Goal: Task Accomplishment & Management: Use online tool/utility

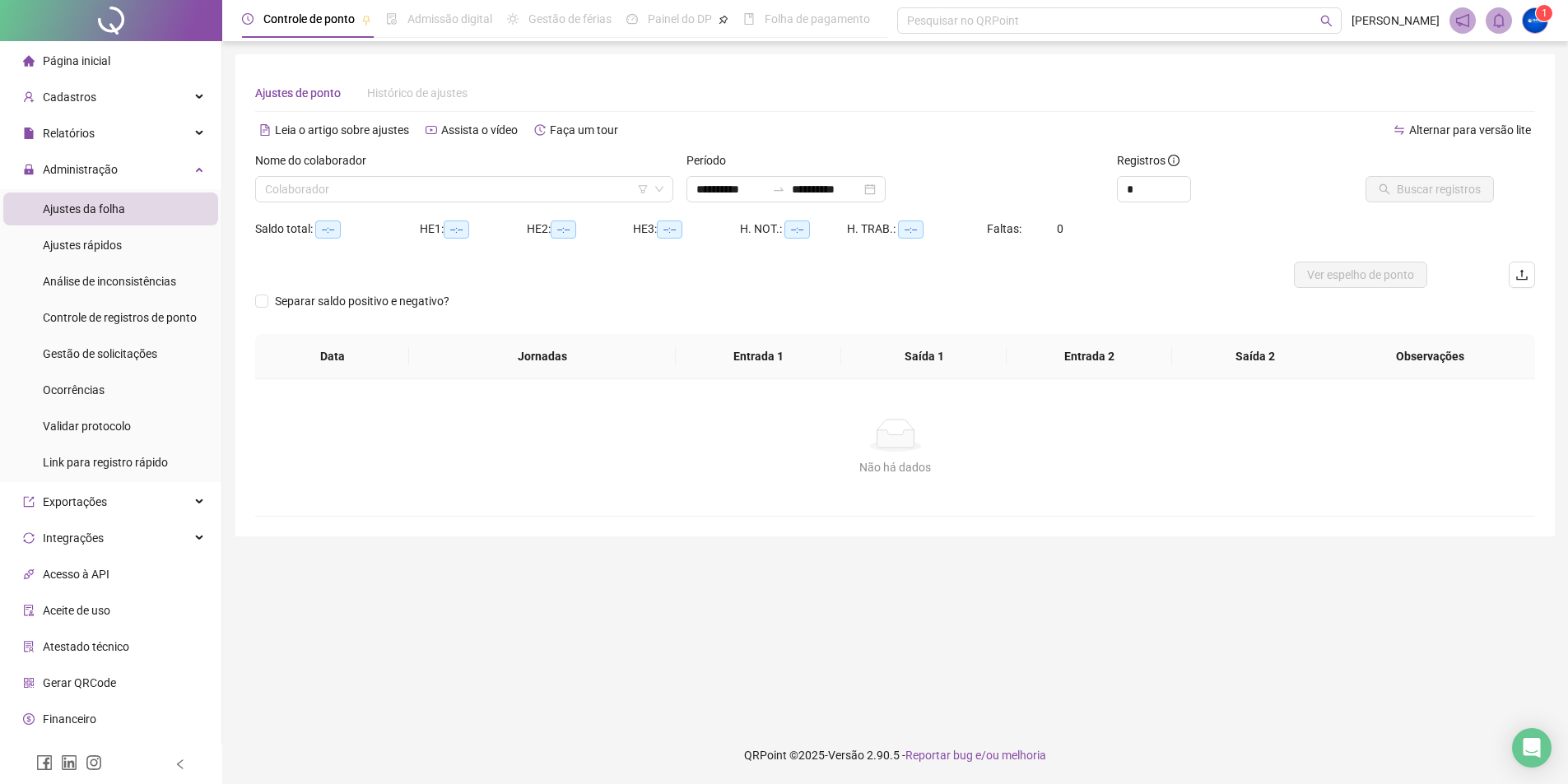
click at [91, 215] on span "Ajustes da folha" at bounding box center [84, 209] width 83 height 14
click at [356, 189] on input "search" at bounding box center [459, 189] width 388 height 24
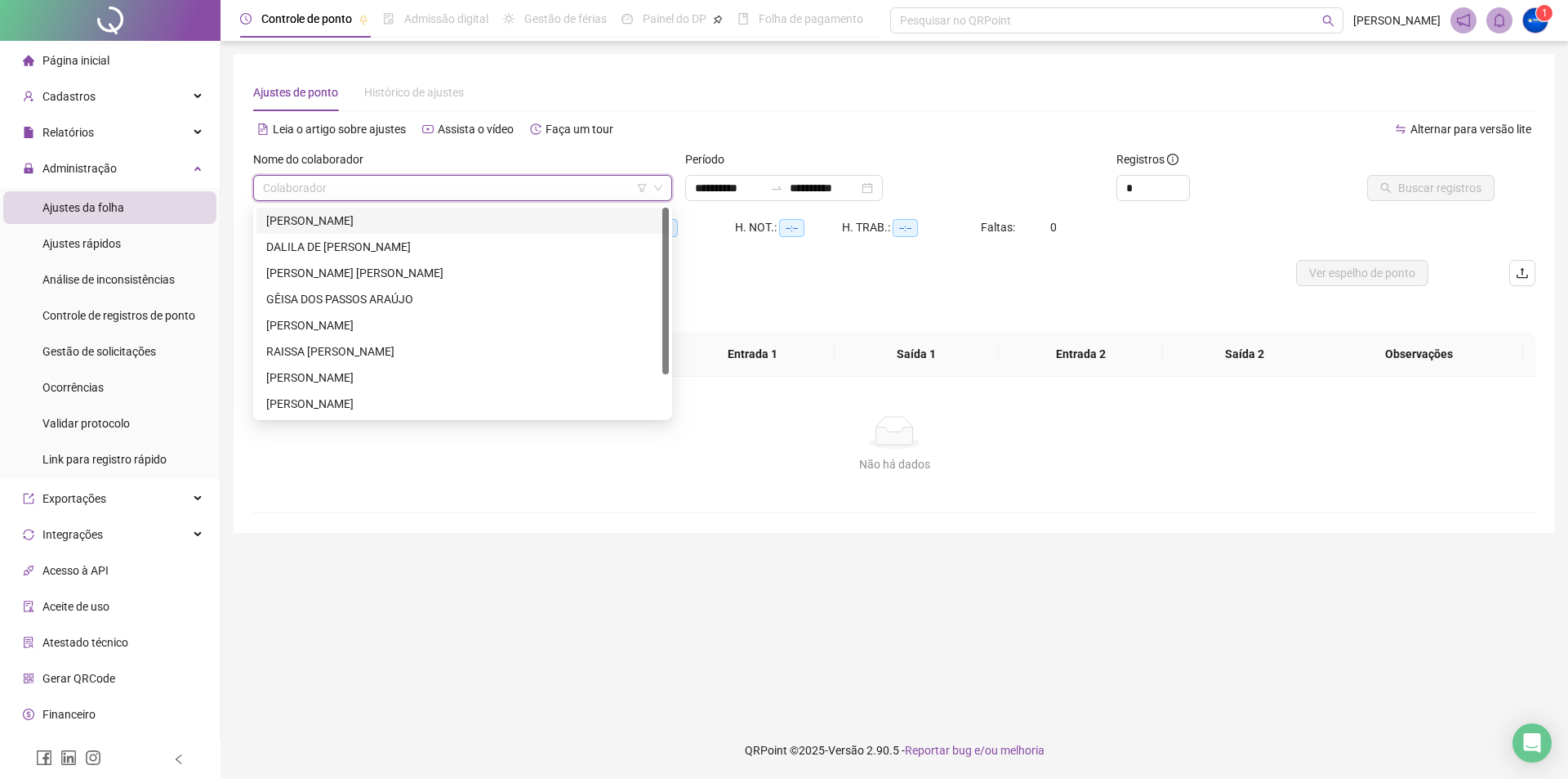
click at [318, 210] on div "[PERSON_NAME]" at bounding box center [463, 220] width 413 height 26
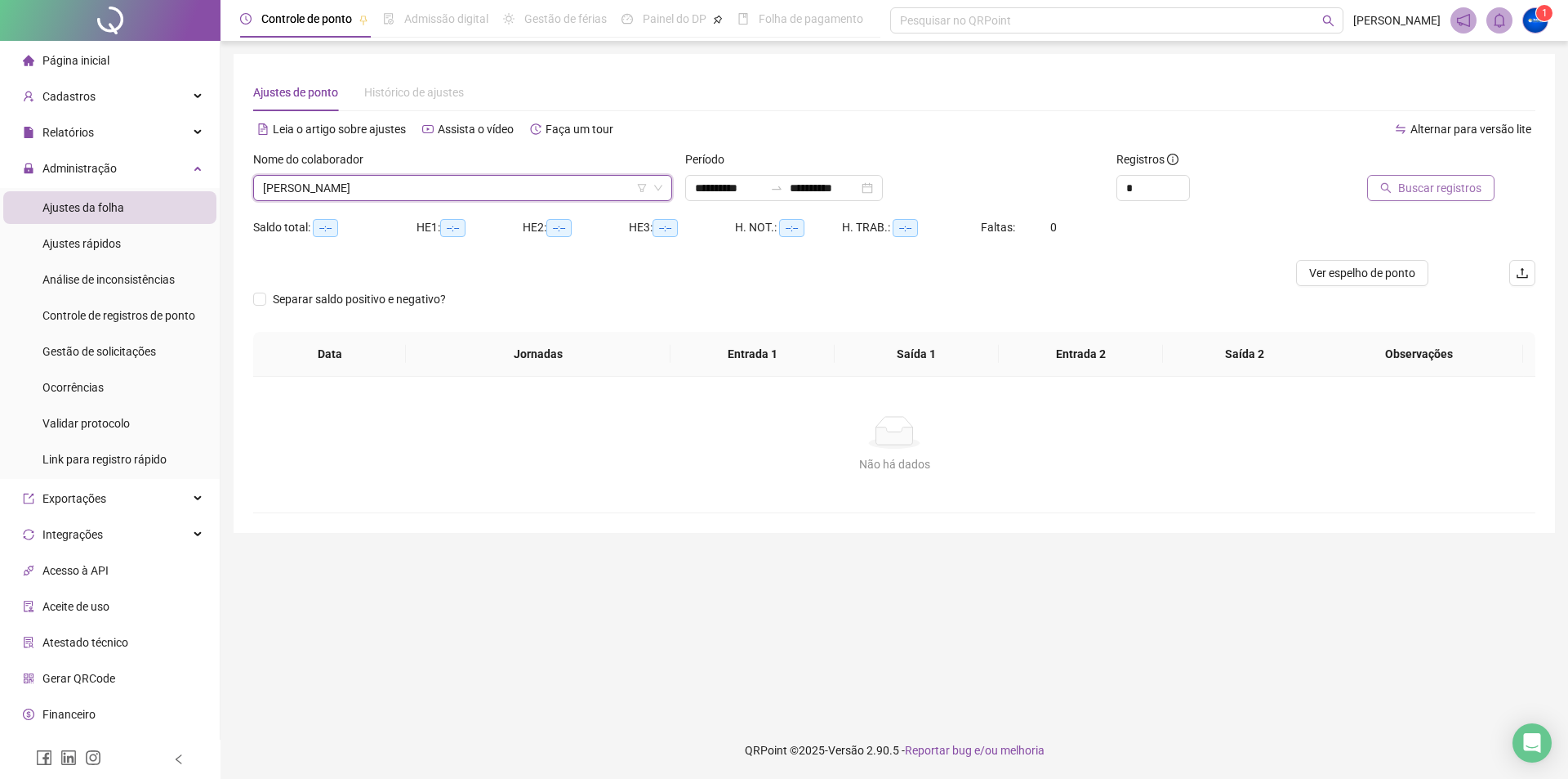
click at [1399, 188] on button "Buscar registros" at bounding box center [1430, 188] width 127 height 26
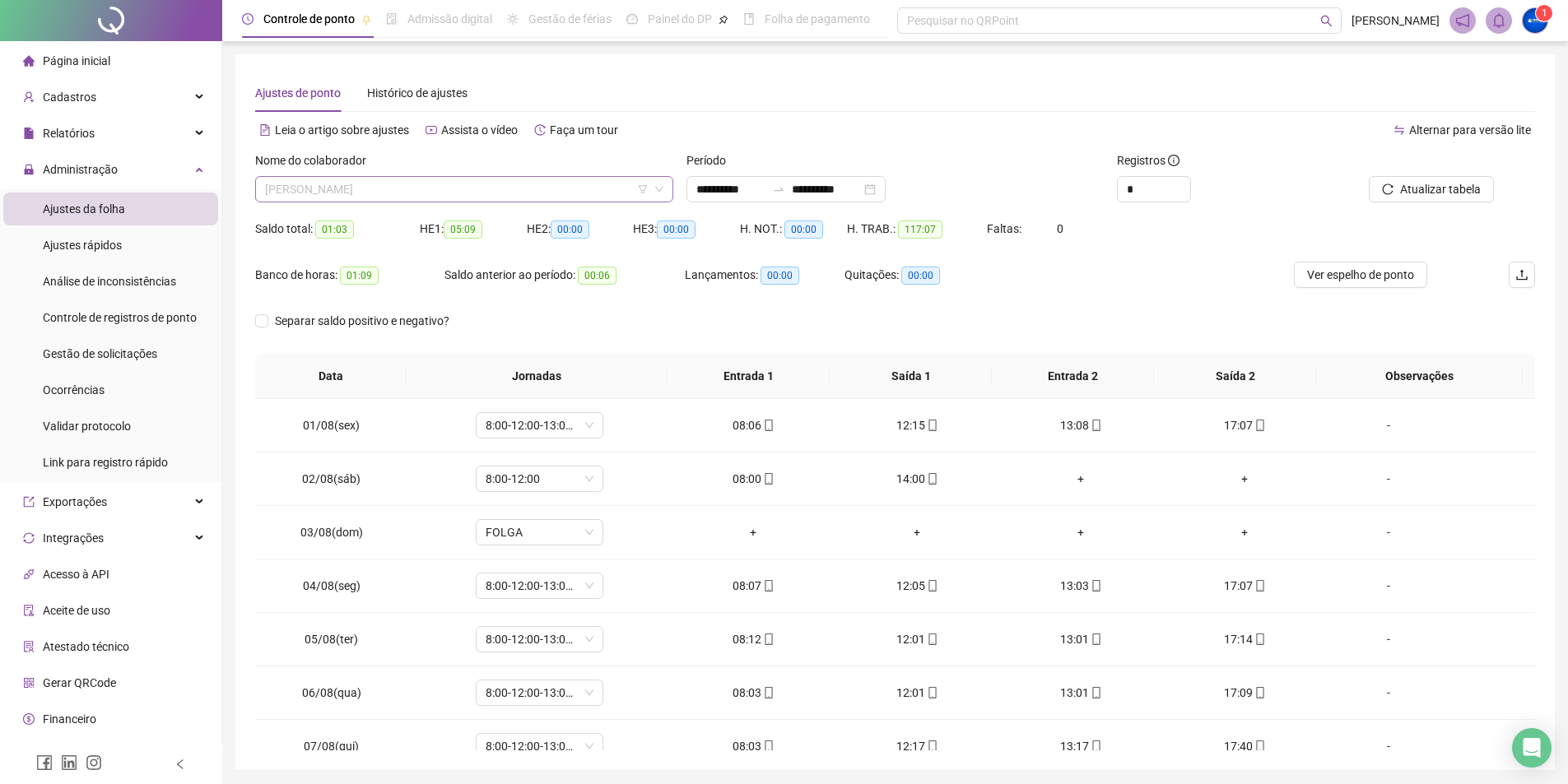
click at [407, 188] on span "[PERSON_NAME]" at bounding box center [464, 189] width 399 height 24
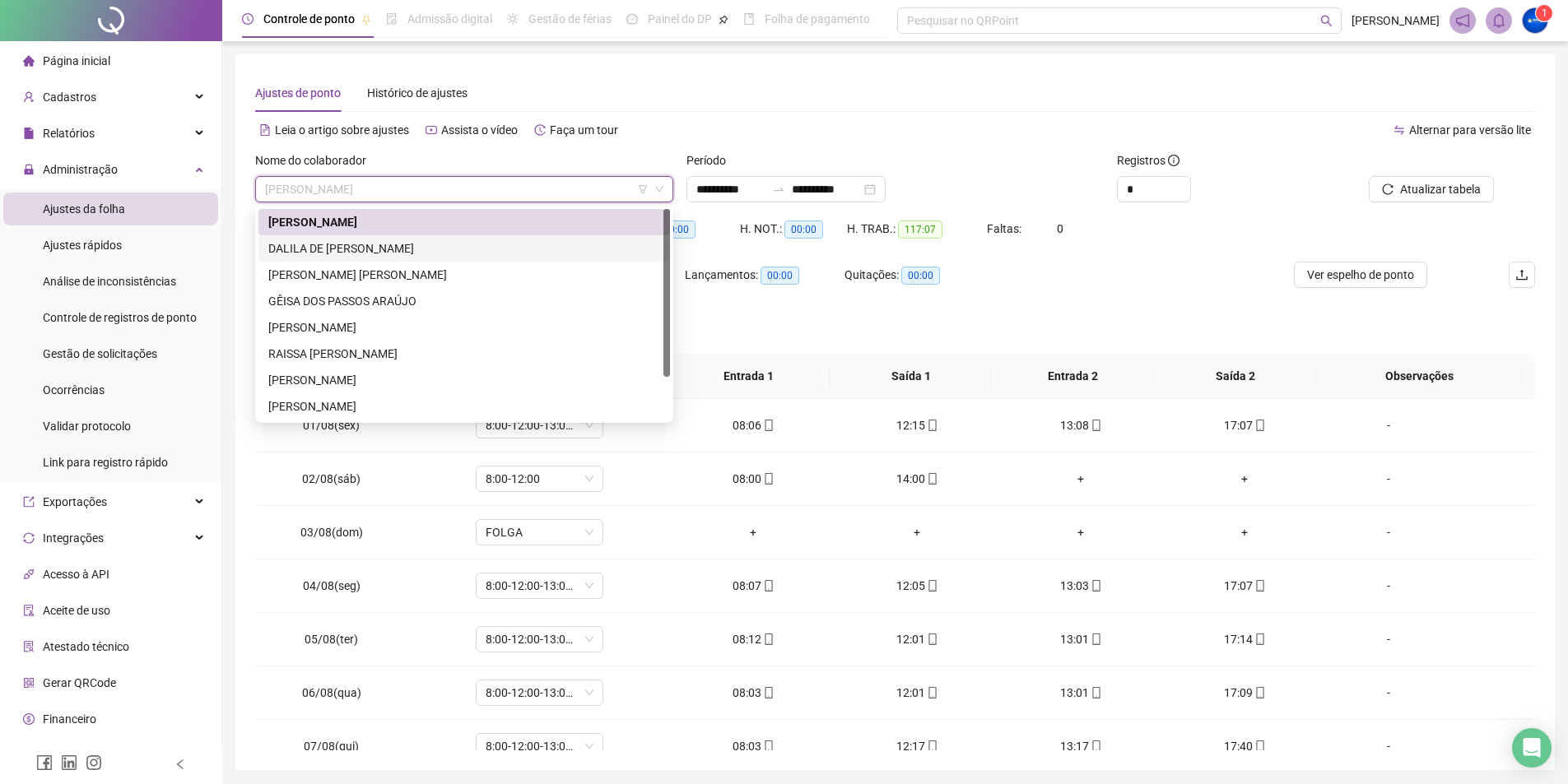
click at [382, 258] on div "DALILA DE [PERSON_NAME]" at bounding box center [464, 248] width 411 height 26
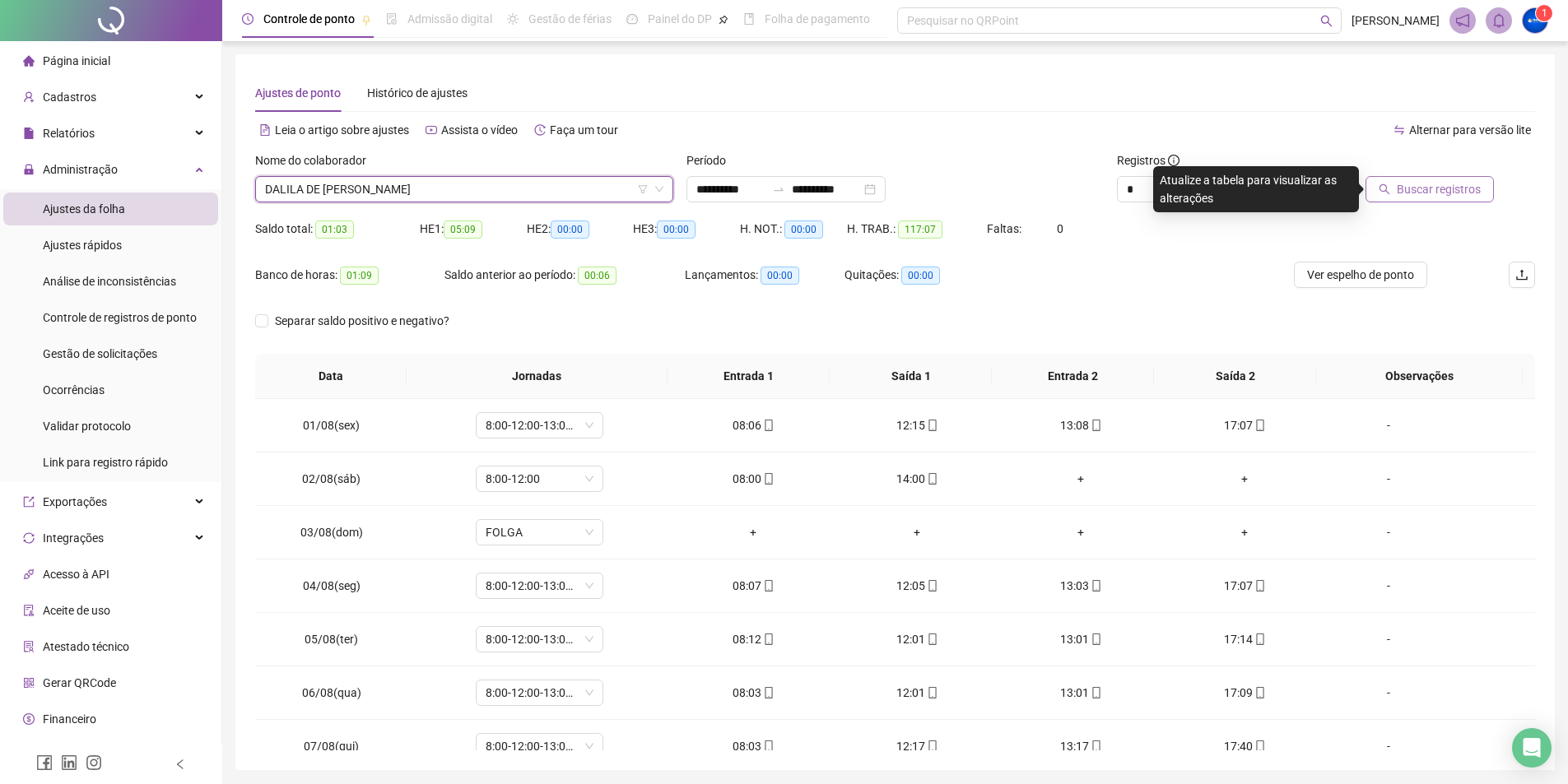
click at [1424, 184] on span "Buscar registros" at bounding box center [1438, 189] width 84 height 18
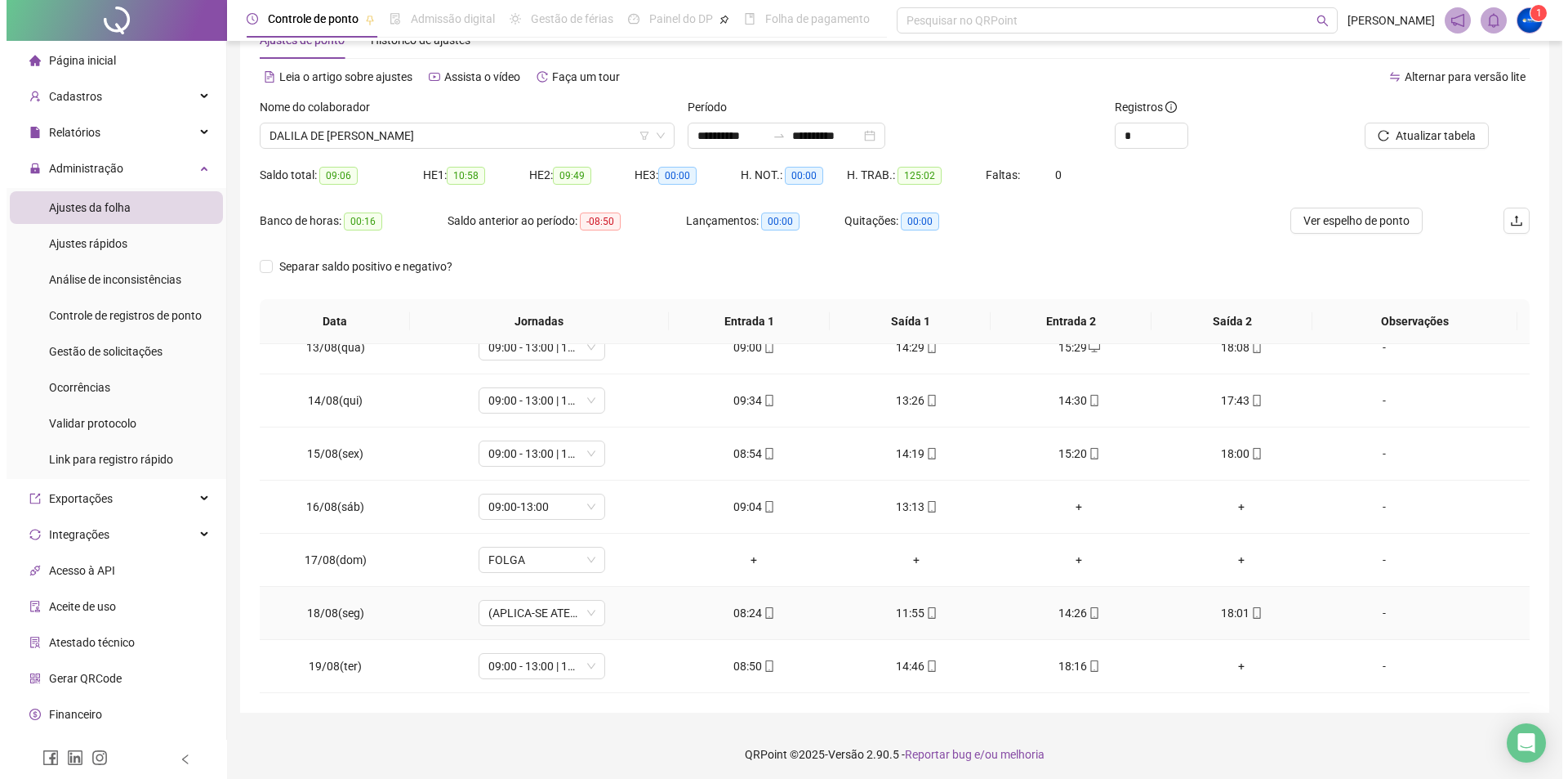
scroll to position [57, 0]
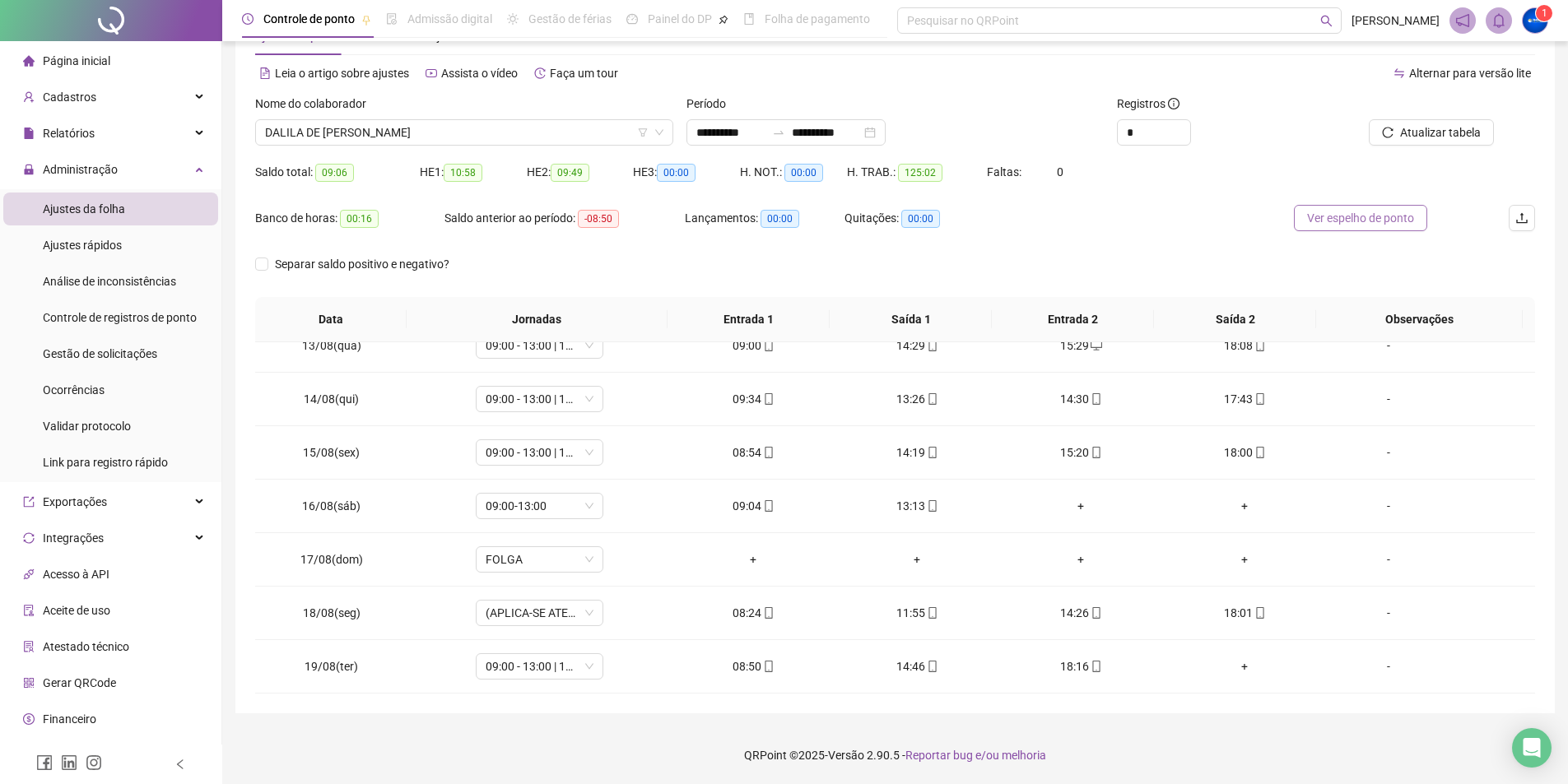
click at [1354, 215] on span "Ver espelho de ponto" at bounding box center [1360, 218] width 107 height 18
click at [339, 132] on span "DALILA DE [PERSON_NAME]" at bounding box center [464, 132] width 399 height 24
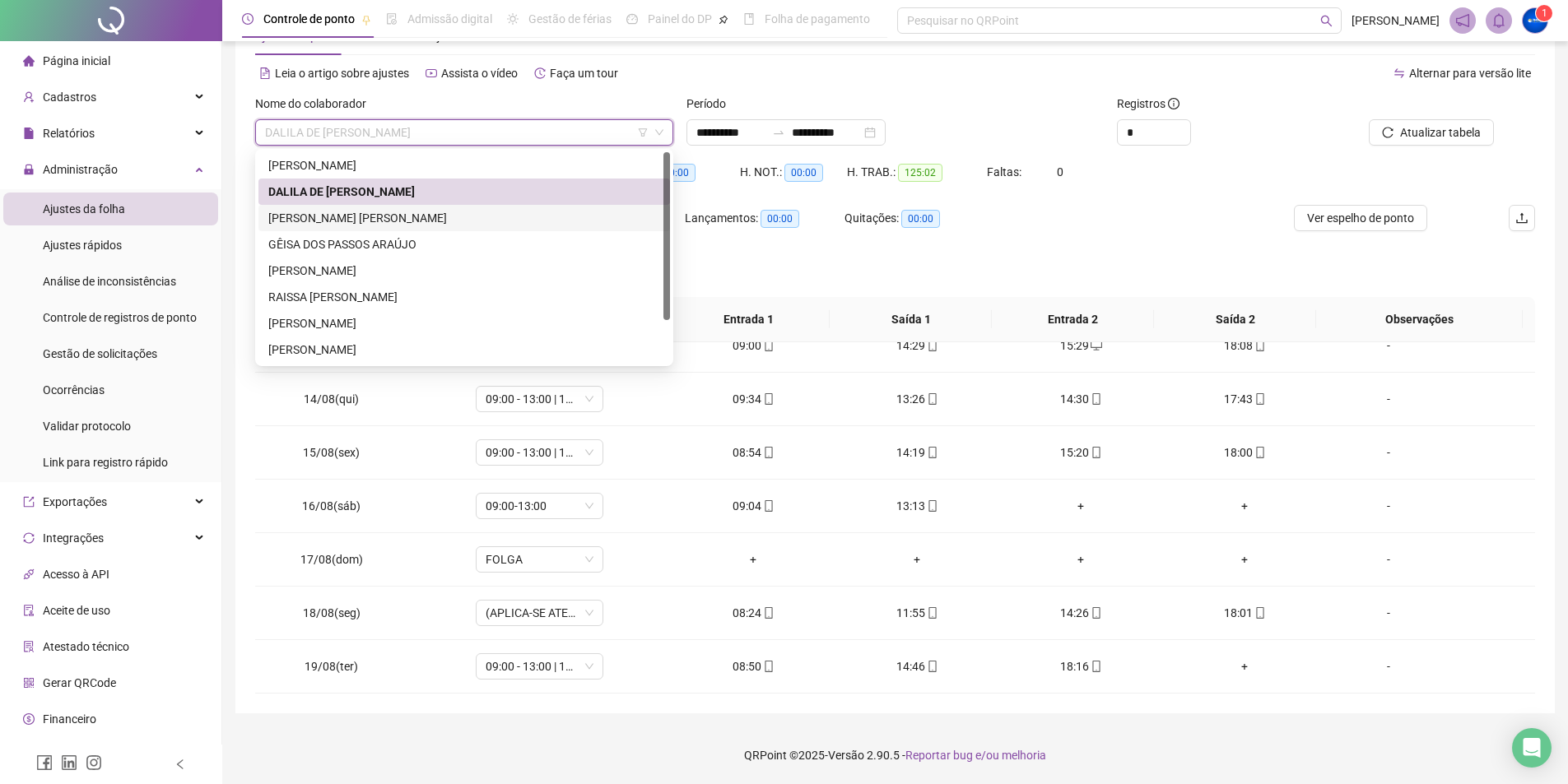
click at [347, 220] on div "[PERSON_NAME] [PERSON_NAME]" at bounding box center [463, 218] width 391 height 18
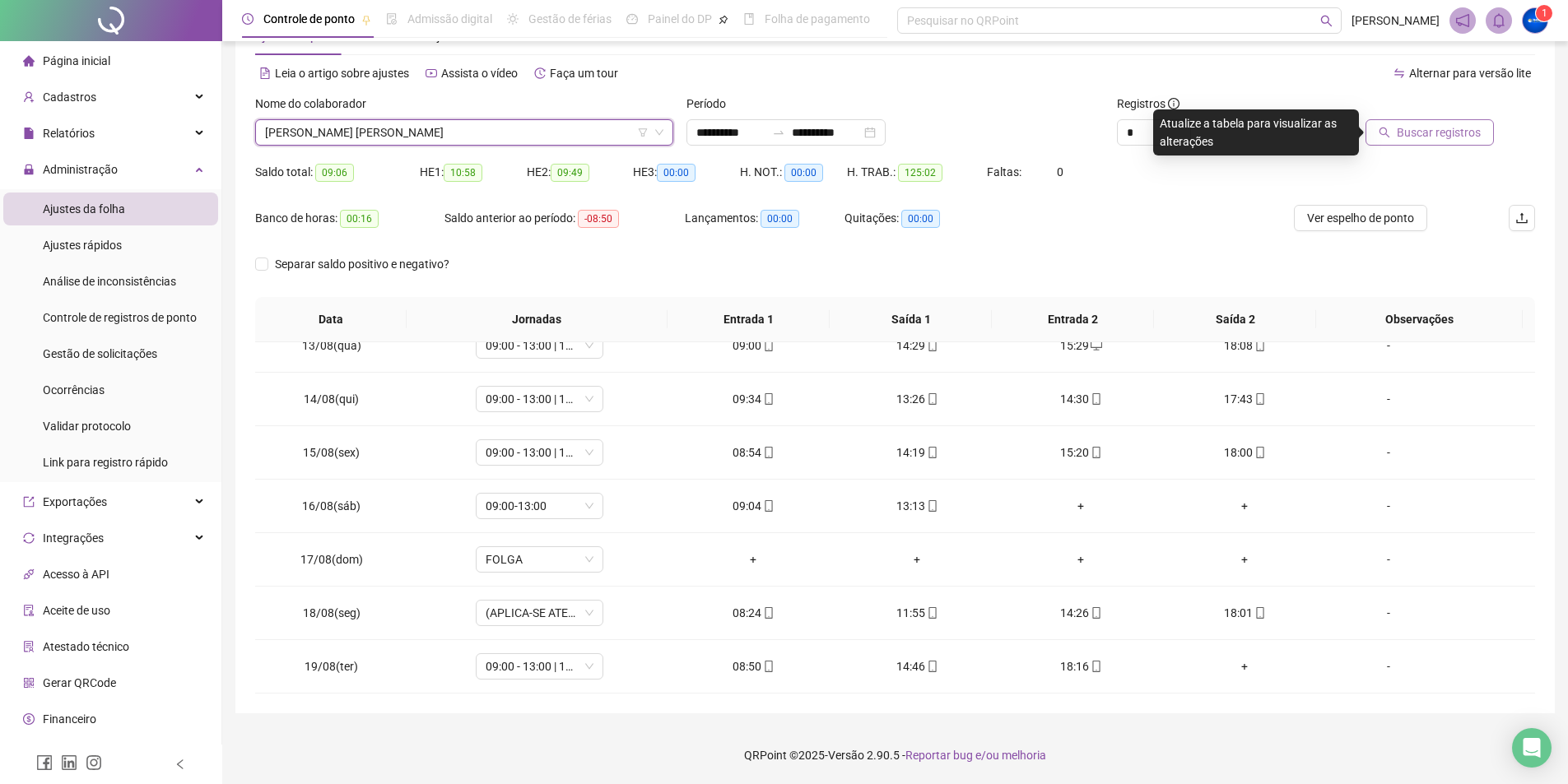
click at [1398, 129] on button "Buscar registros" at bounding box center [1429, 132] width 128 height 26
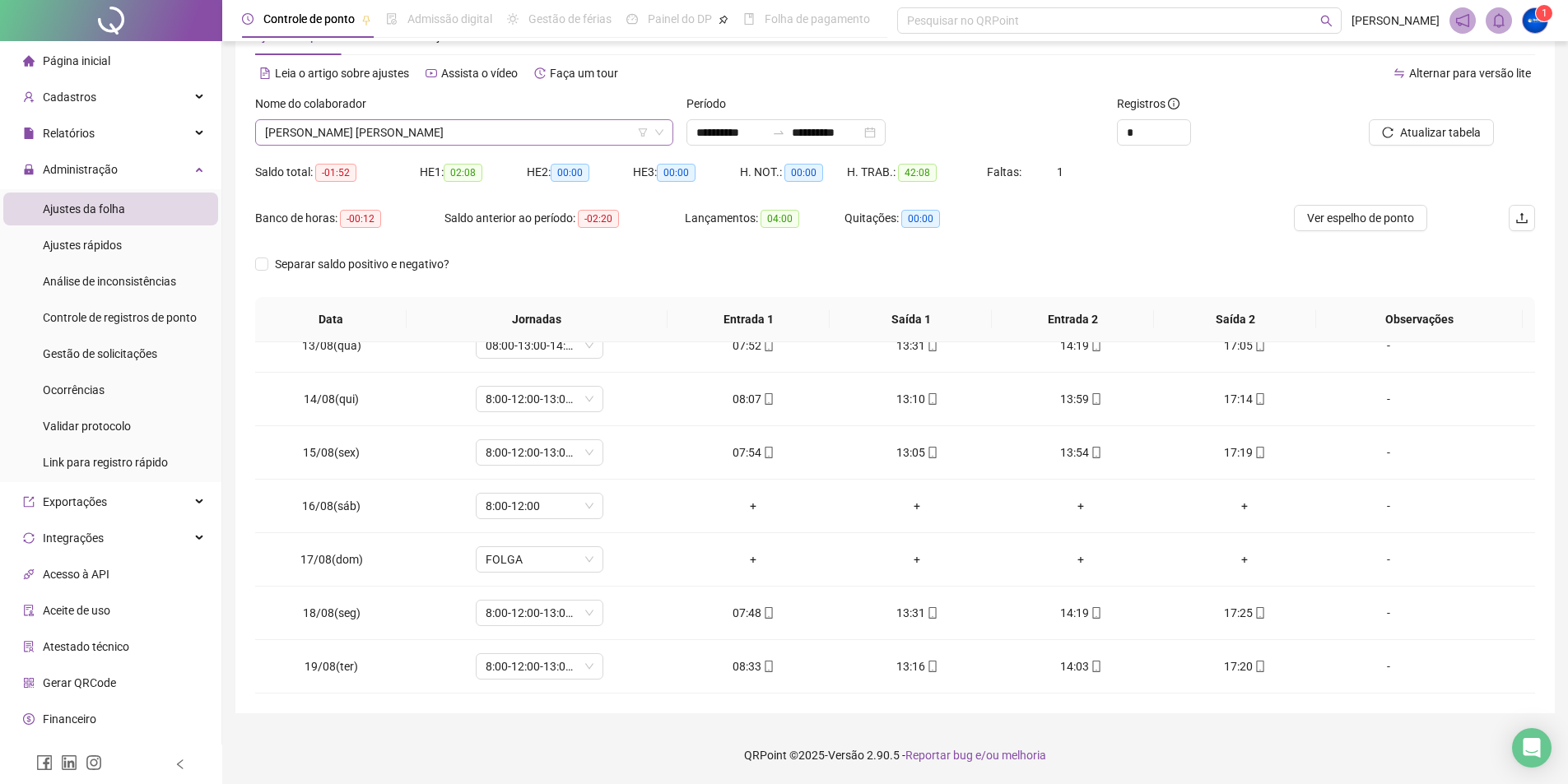
click at [451, 139] on span "[PERSON_NAME] [PERSON_NAME]" at bounding box center [464, 132] width 399 height 24
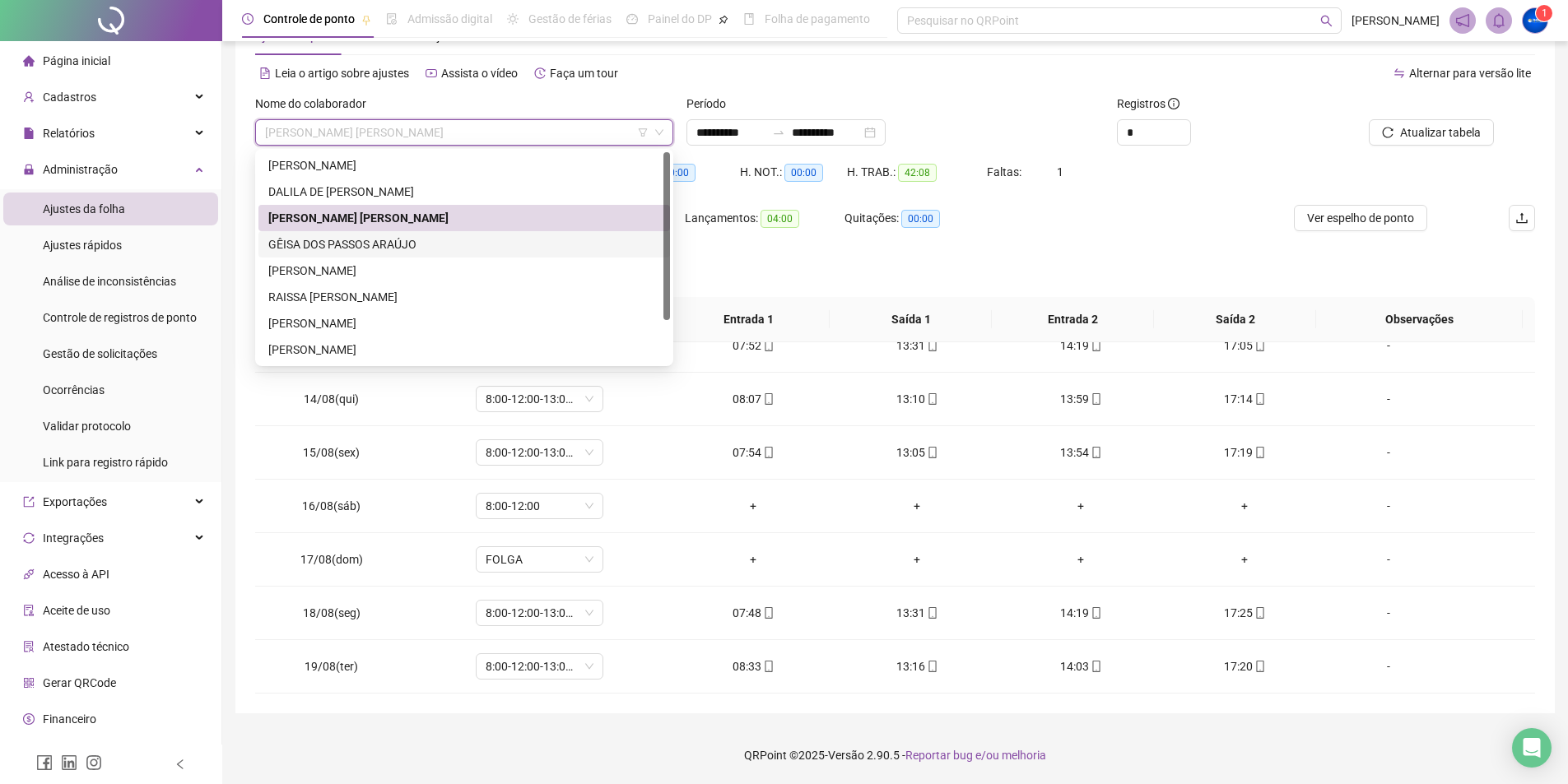
click at [404, 250] on div "GÊISA DOS PASSOS ARAÚJO" at bounding box center [463, 244] width 391 height 18
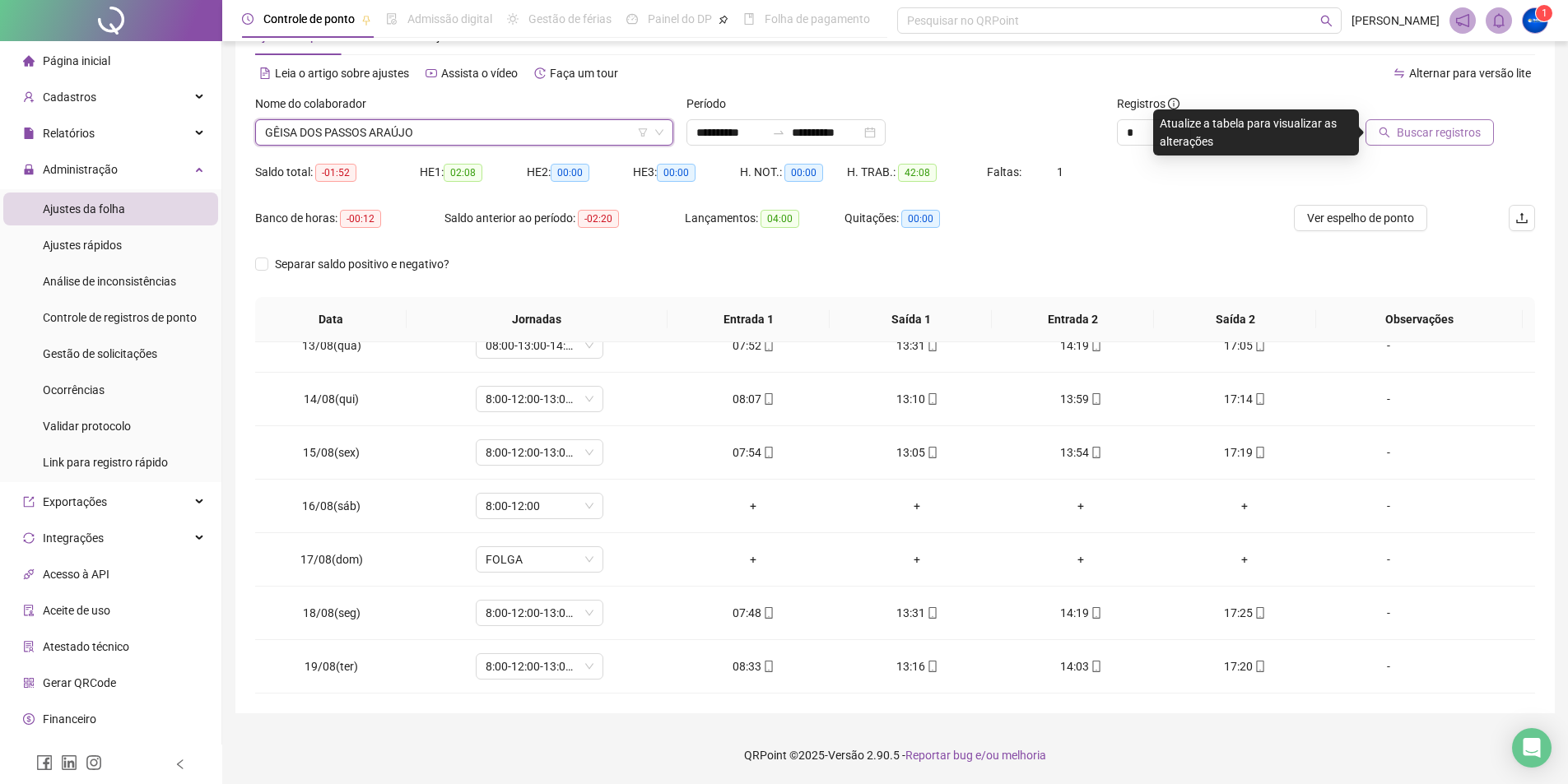
click at [1465, 126] on span "Buscar registros" at bounding box center [1438, 132] width 84 height 18
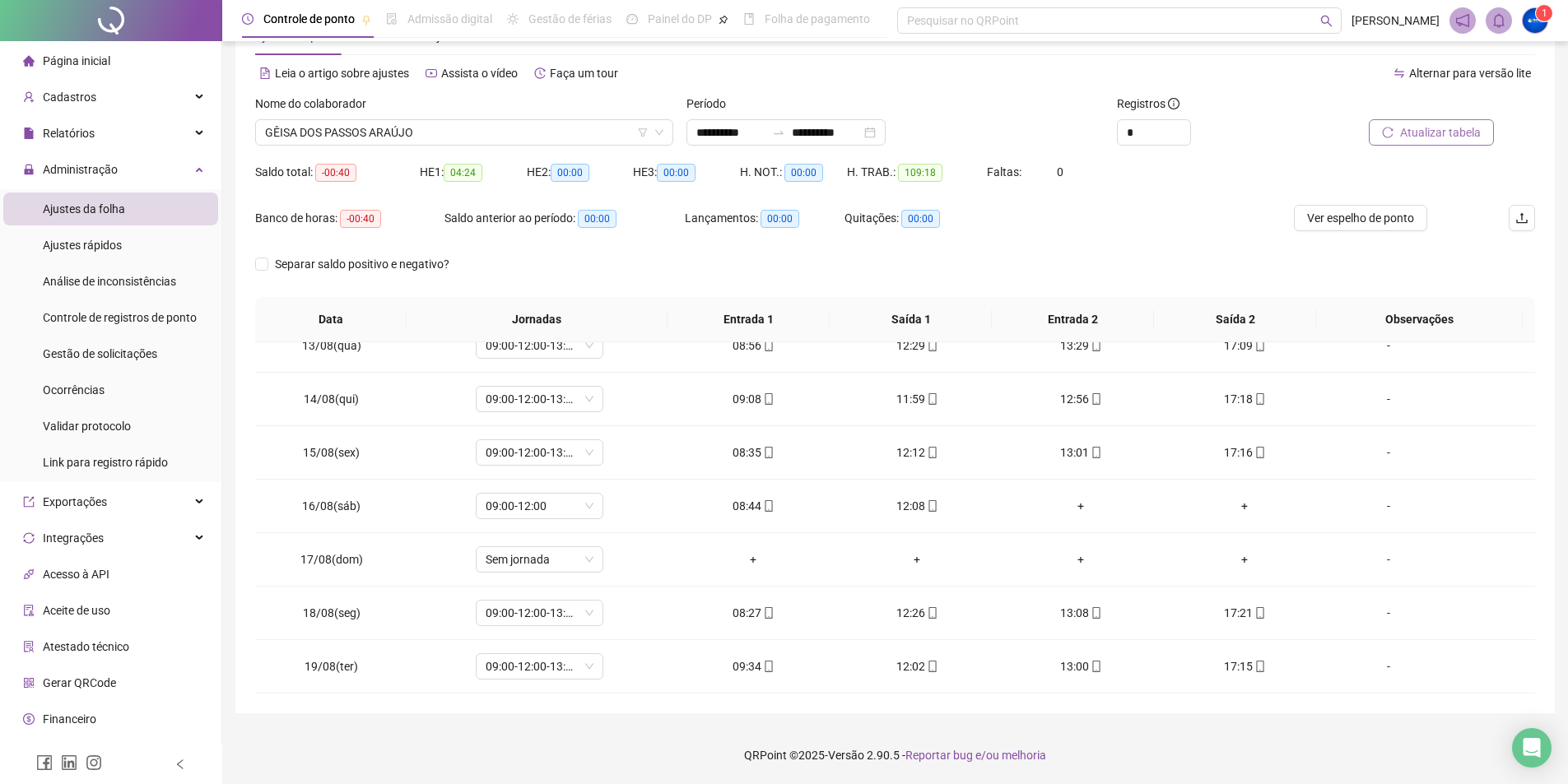
click at [1448, 137] on span "Atualizar tabela" at bounding box center [1440, 132] width 81 height 18
click at [1395, 220] on span "Ver espelho de ponto" at bounding box center [1360, 218] width 107 height 18
click at [359, 132] on span "GÊISA DOS PASSOS ARAÚJO" at bounding box center [464, 132] width 399 height 24
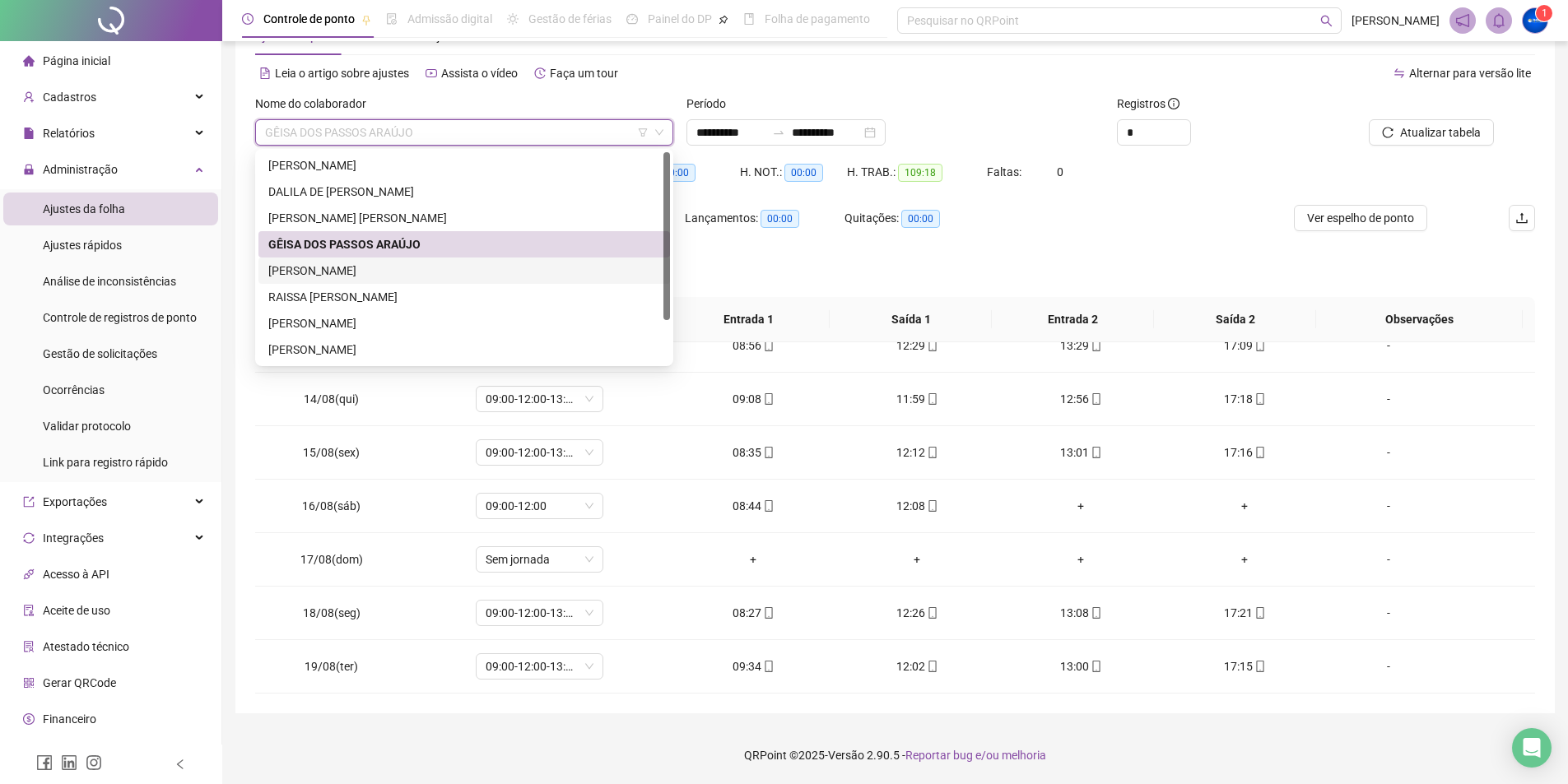
click at [348, 264] on div "[PERSON_NAME]" at bounding box center [463, 270] width 391 height 18
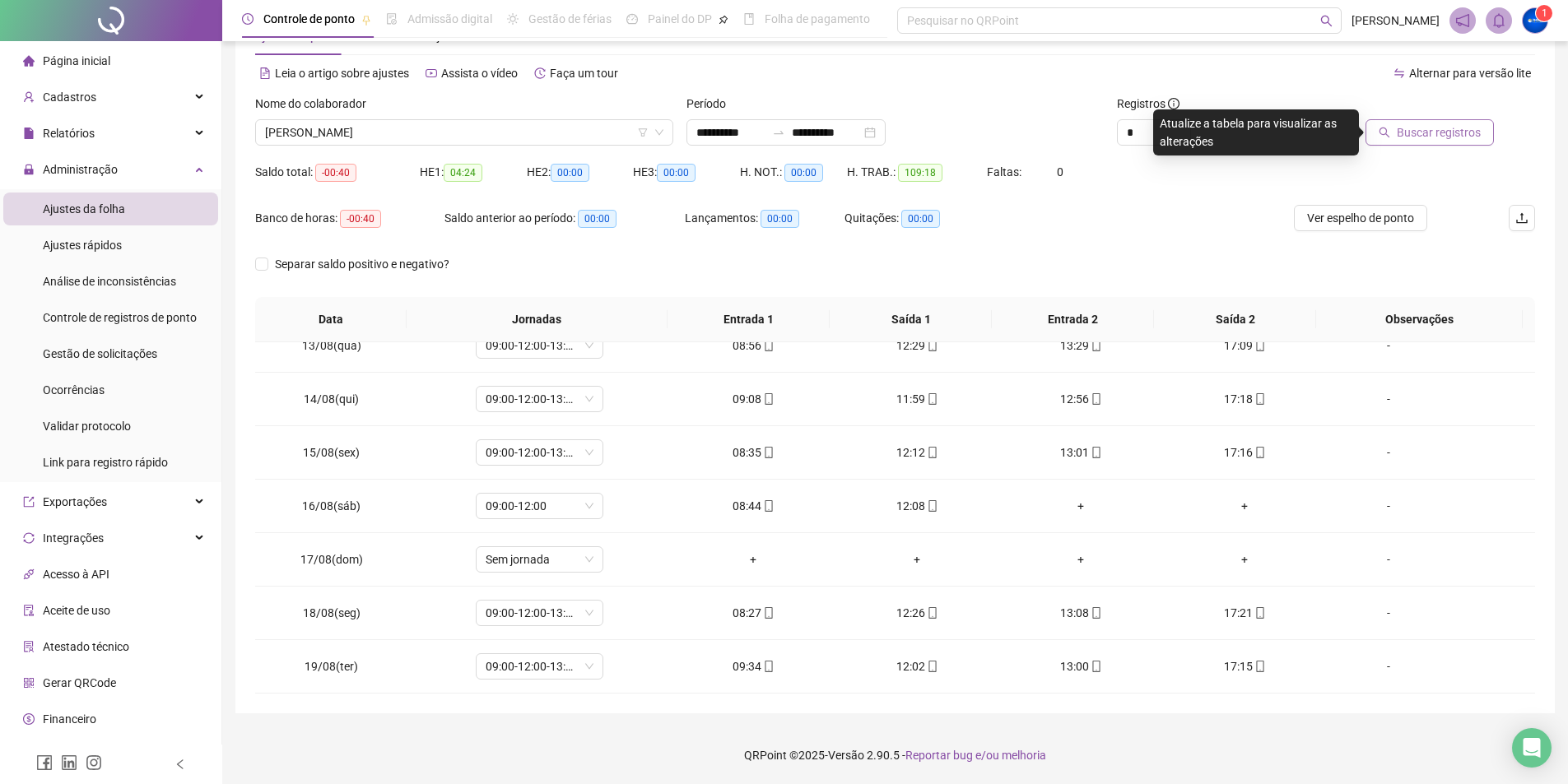
click at [1432, 138] on span "Buscar registros" at bounding box center [1438, 132] width 84 height 18
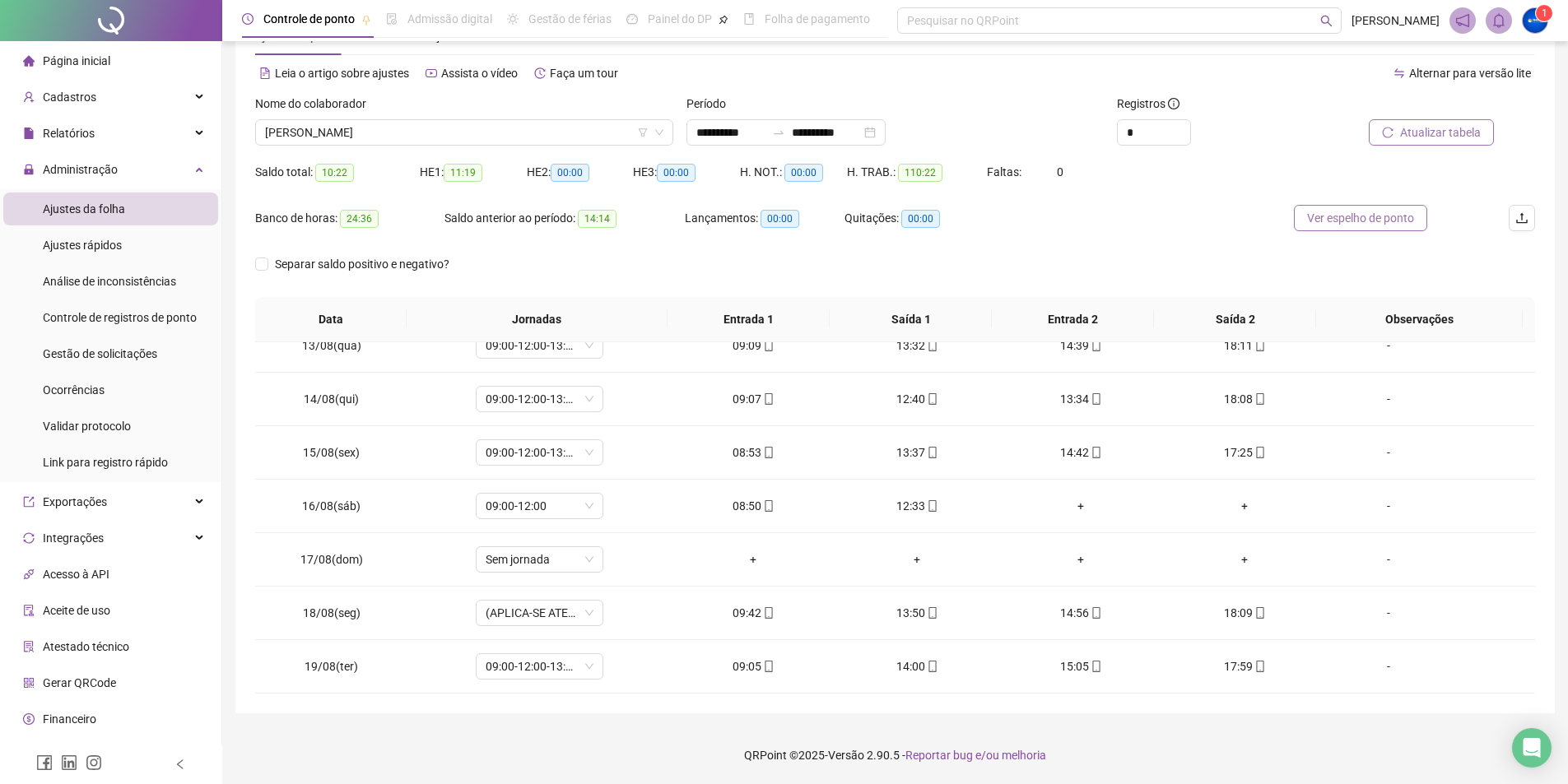
click at [1326, 223] on span "Ver espelho de ponto" at bounding box center [1360, 218] width 107 height 18
click at [1349, 224] on span "Ver espelho de ponto" at bounding box center [1360, 218] width 107 height 18
click at [382, 122] on span "[PERSON_NAME]" at bounding box center [464, 132] width 399 height 24
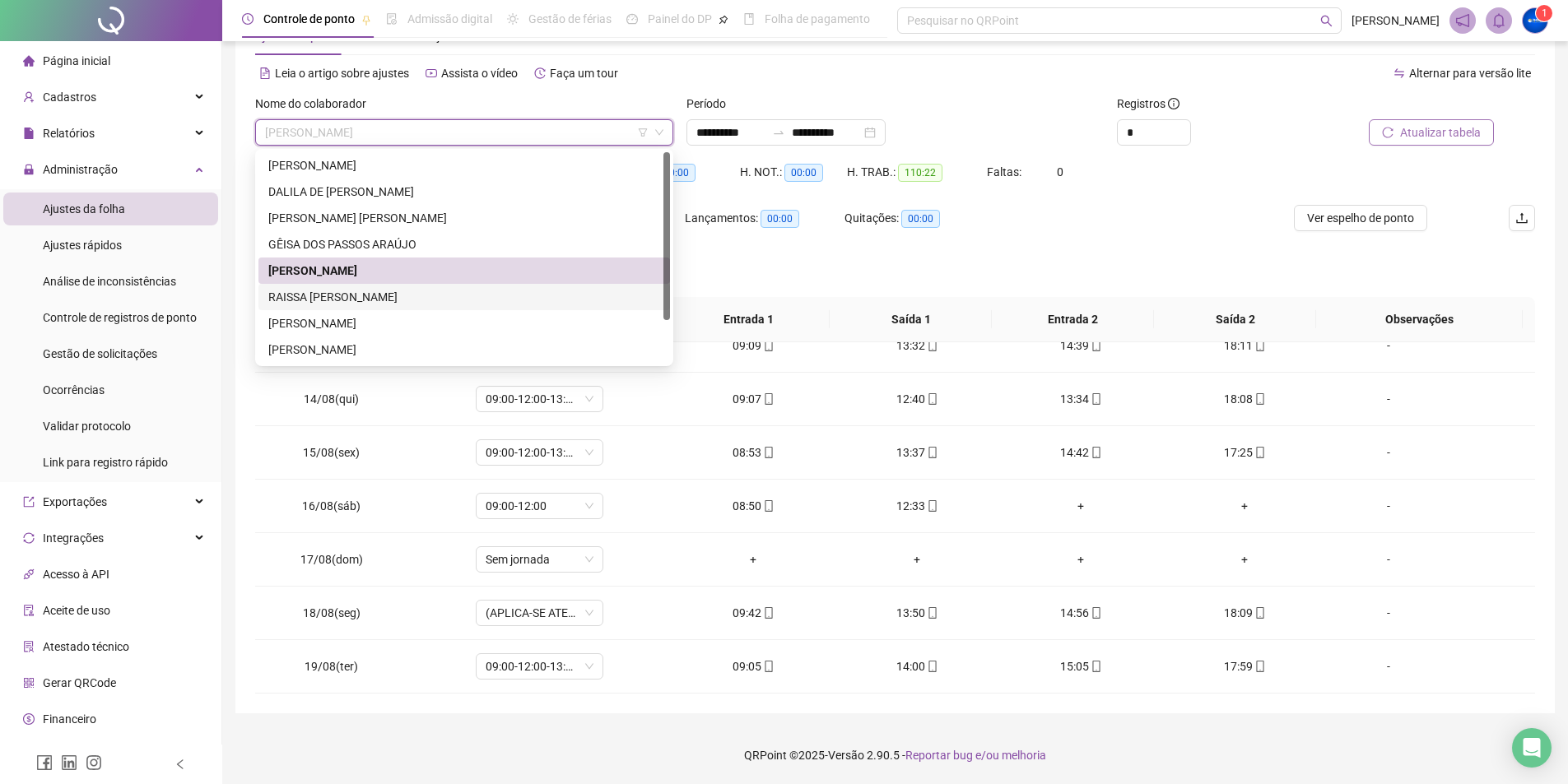
click at [328, 297] on div "RAISSA [PERSON_NAME]" at bounding box center [463, 297] width 391 height 18
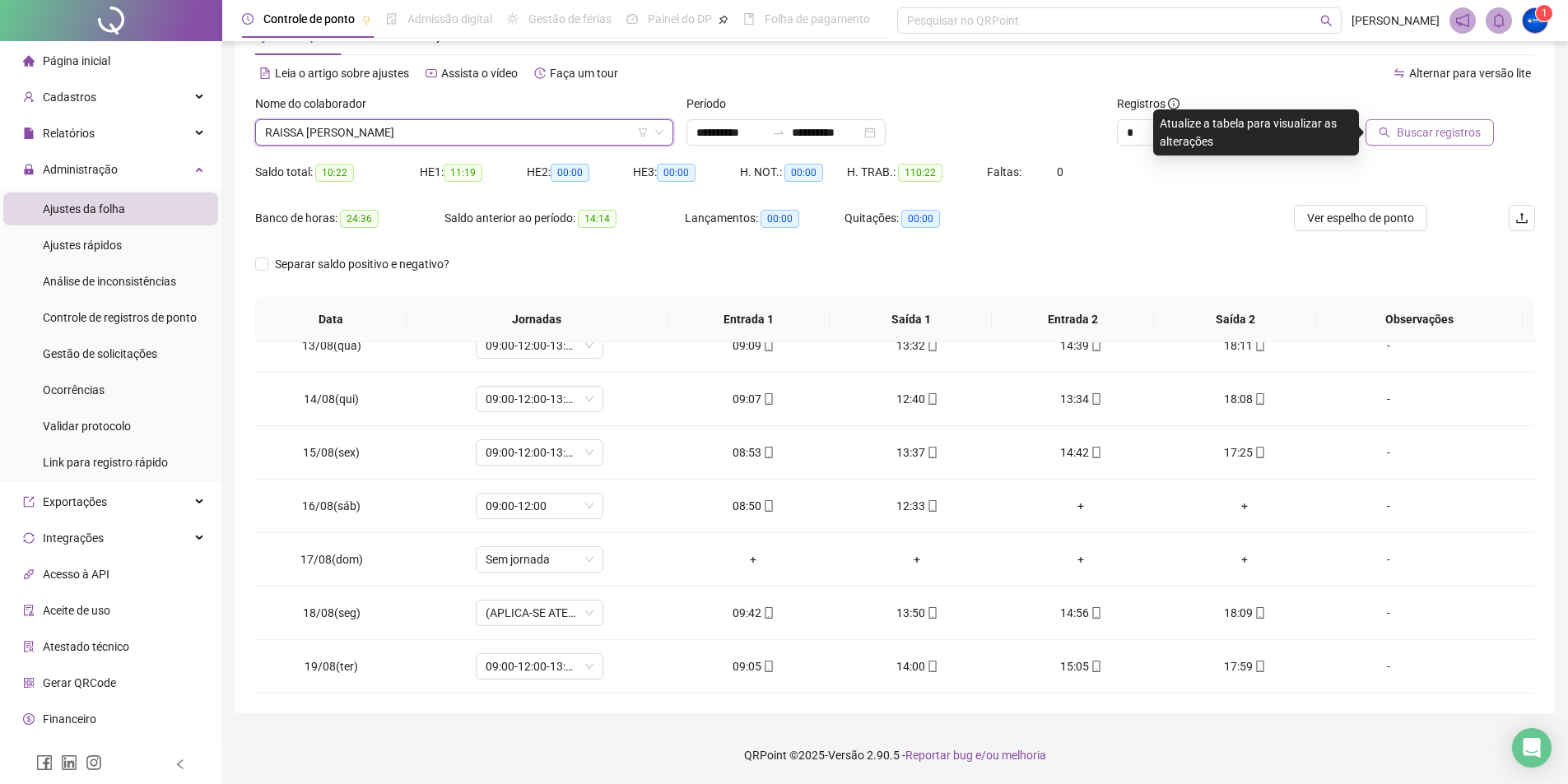
click at [1444, 136] on span "Buscar registros" at bounding box center [1438, 132] width 84 height 18
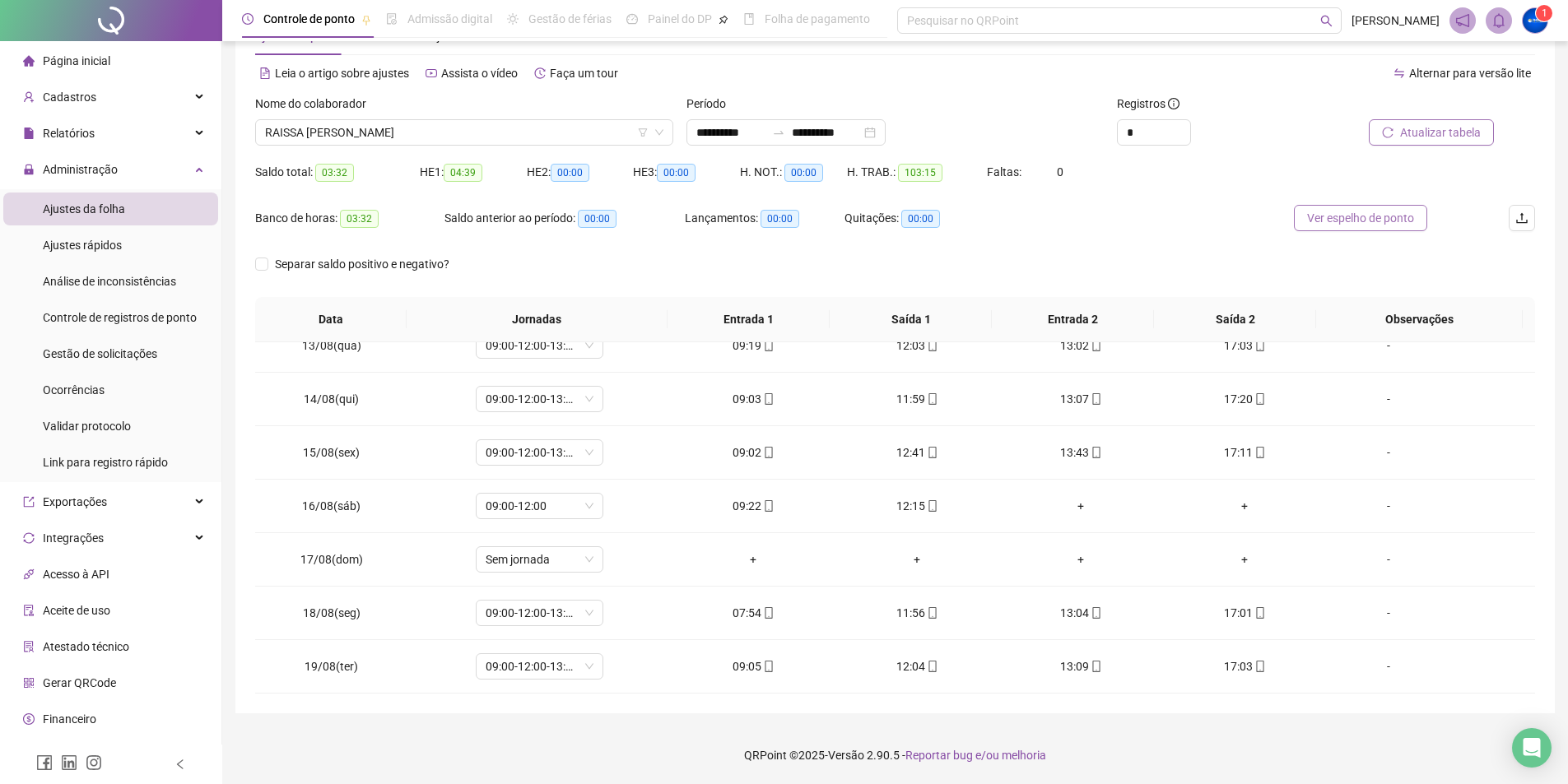
click at [1343, 209] on span "Ver espelho de ponto" at bounding box center [1360, 218] width 107 height 18
click at [378, 129] on span "RAISSA [PERSON_NAME]" at bounding box center [464, 132] width 399 height 24
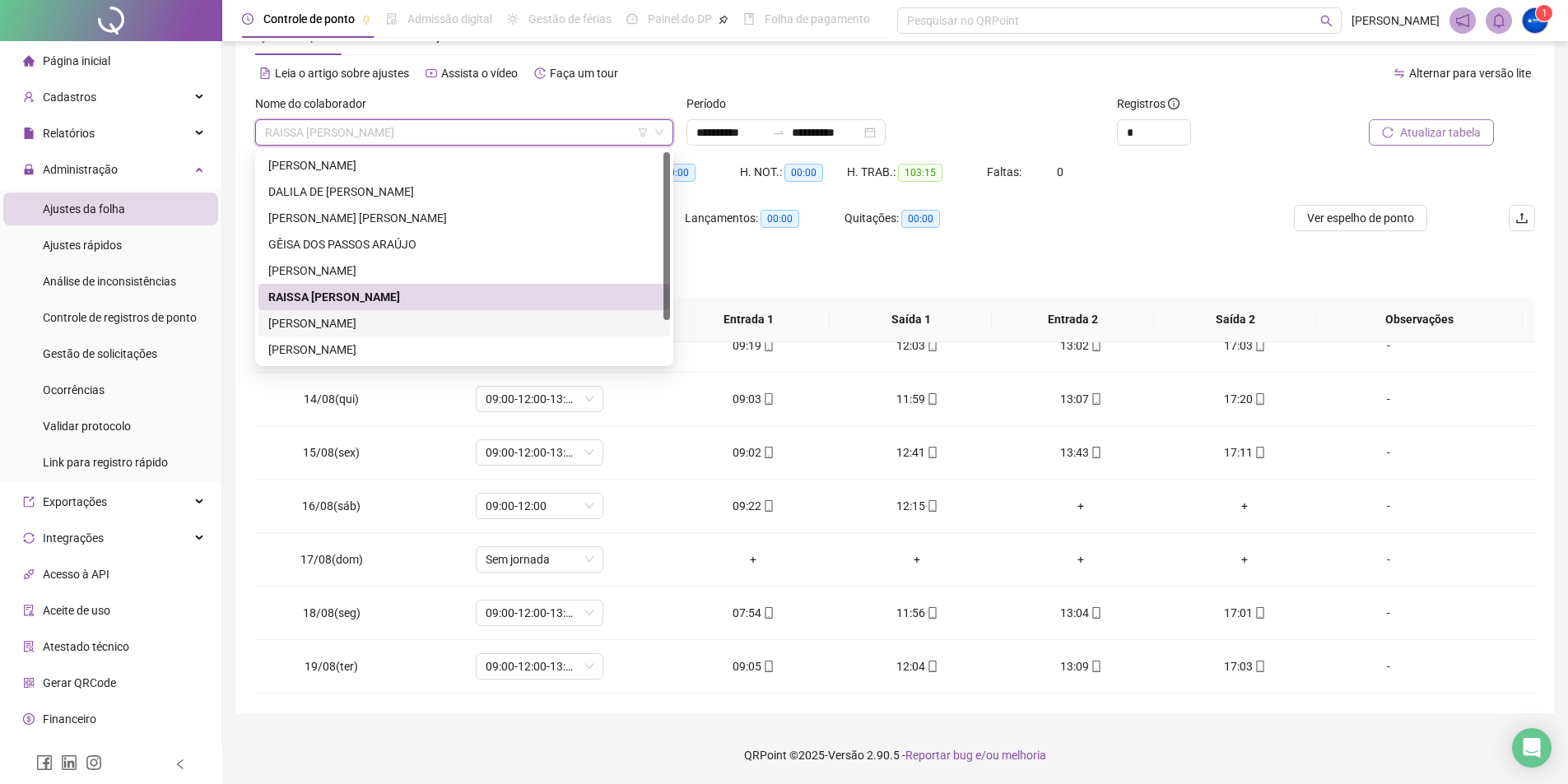
click at [303, 323] on div "[PERSON_NAME]" at bounding box center [463, 323] width 391 height 18
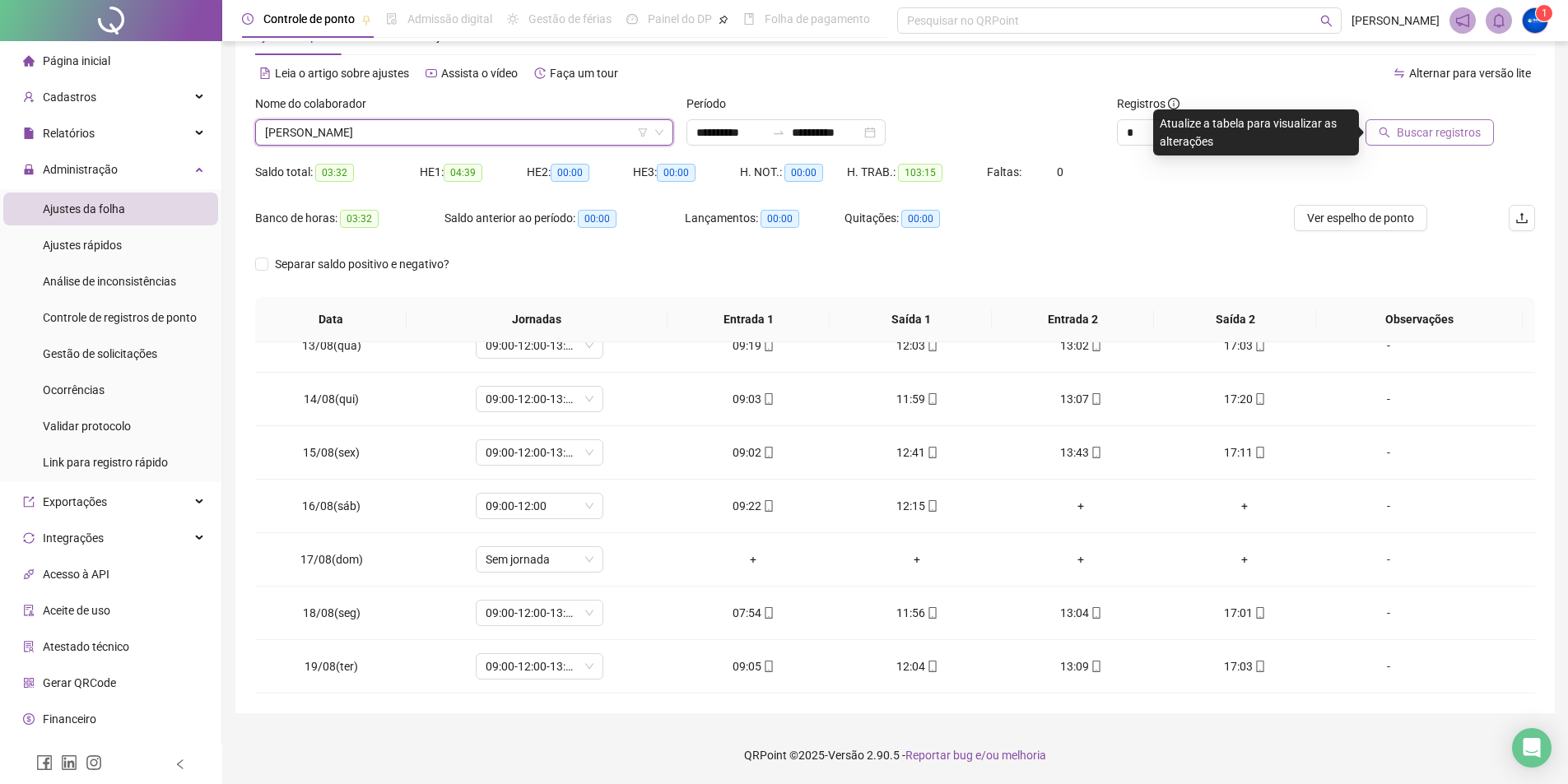
click at [1454, 124] on span "Buscar registros" at bounding box center [1438, 132] width 84 height 18
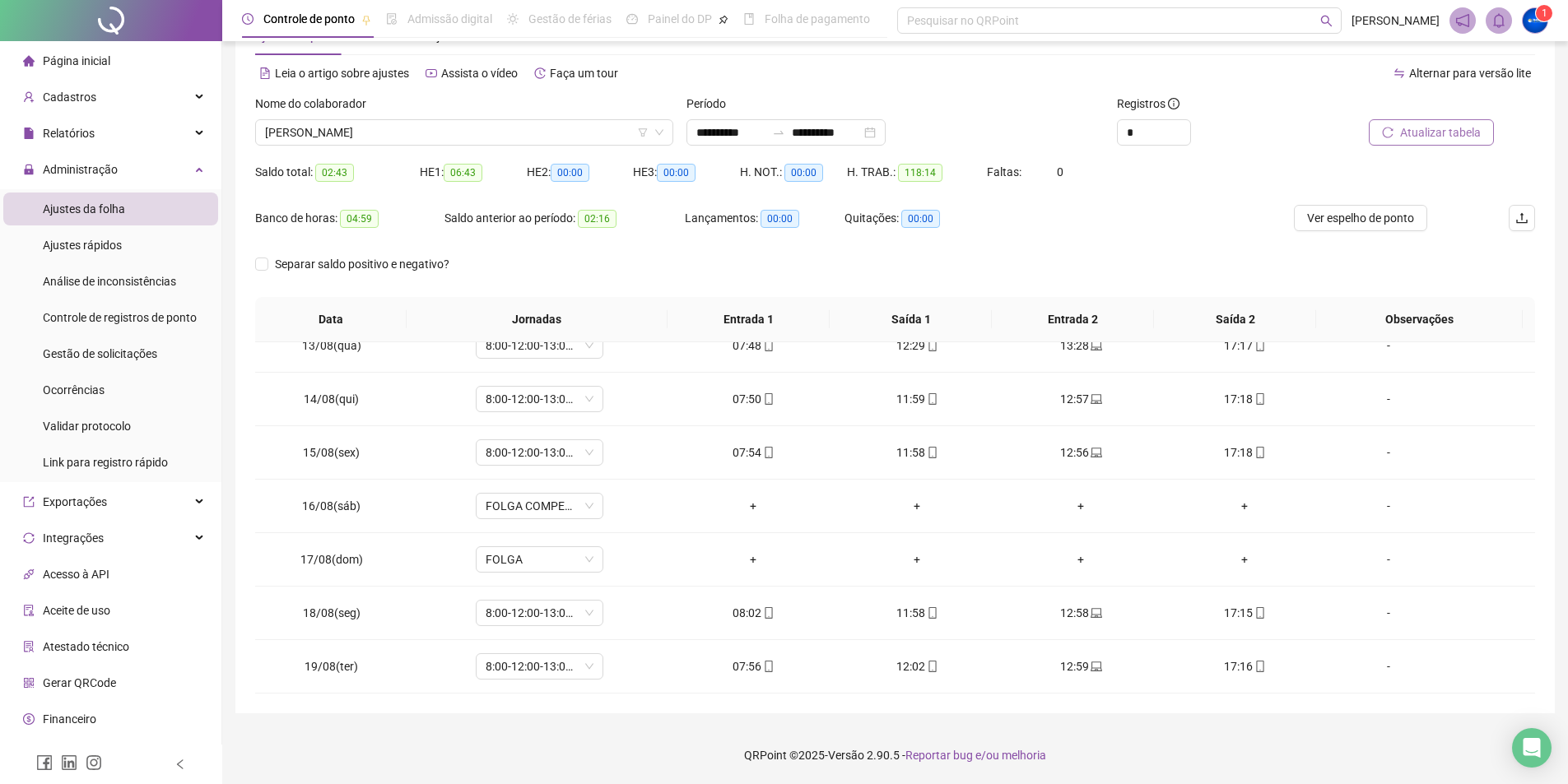
click at [1433, 139] on span "Atualizar tabela" at bounding box center [1440, 132] width 81 height 18
click at [1373, 215] on span "Ver espelho de ponto" at bounding box center [1360, 218] width 107 height 18
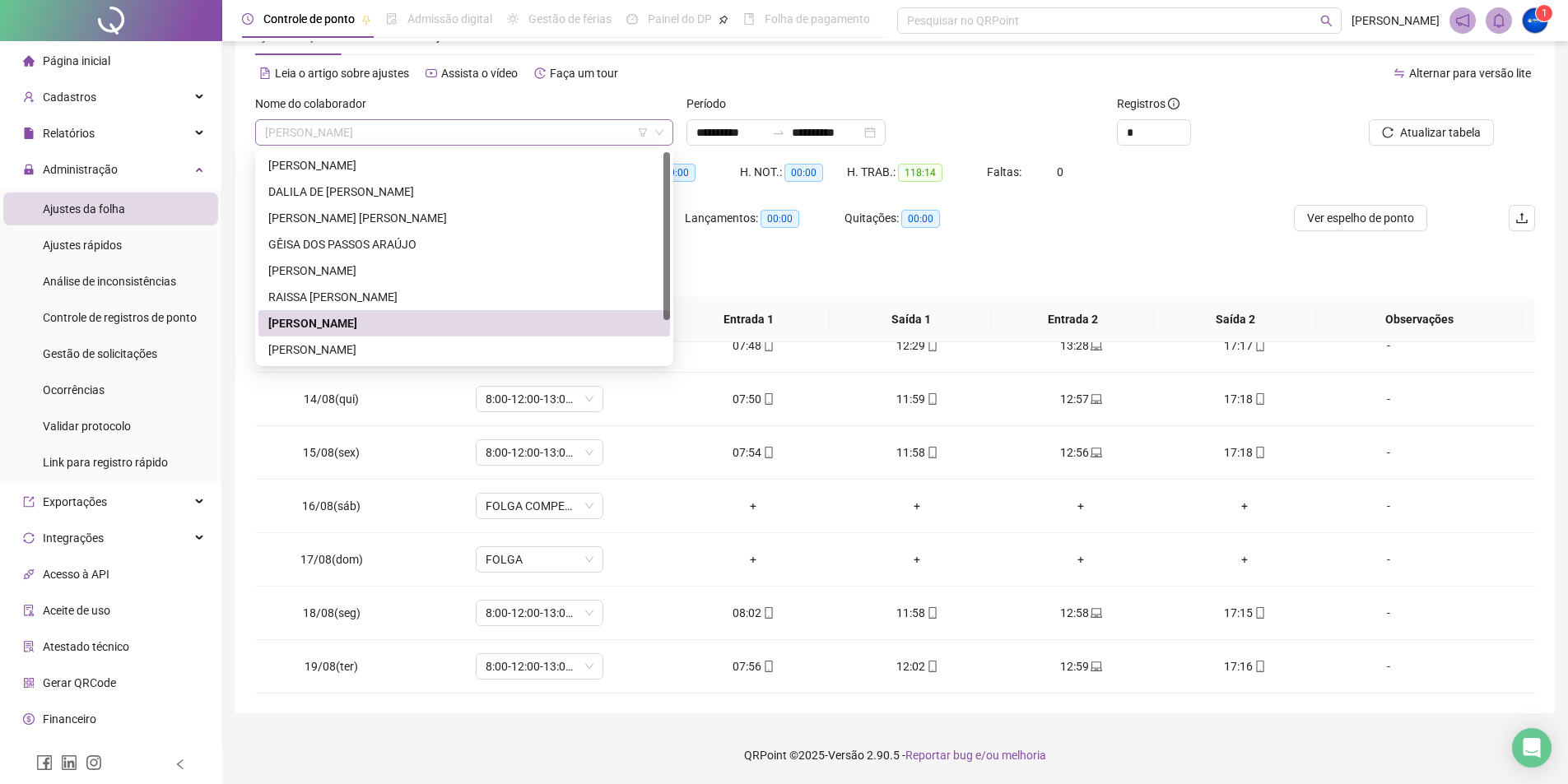
click at [324, 130] on span "[PERSON_NAME]" at bounding box center [464, 132] width 399 height 24
click at [368, 347] on div "[PERSON_NAME]" at bounding box center [463, 349] width 391 height 18
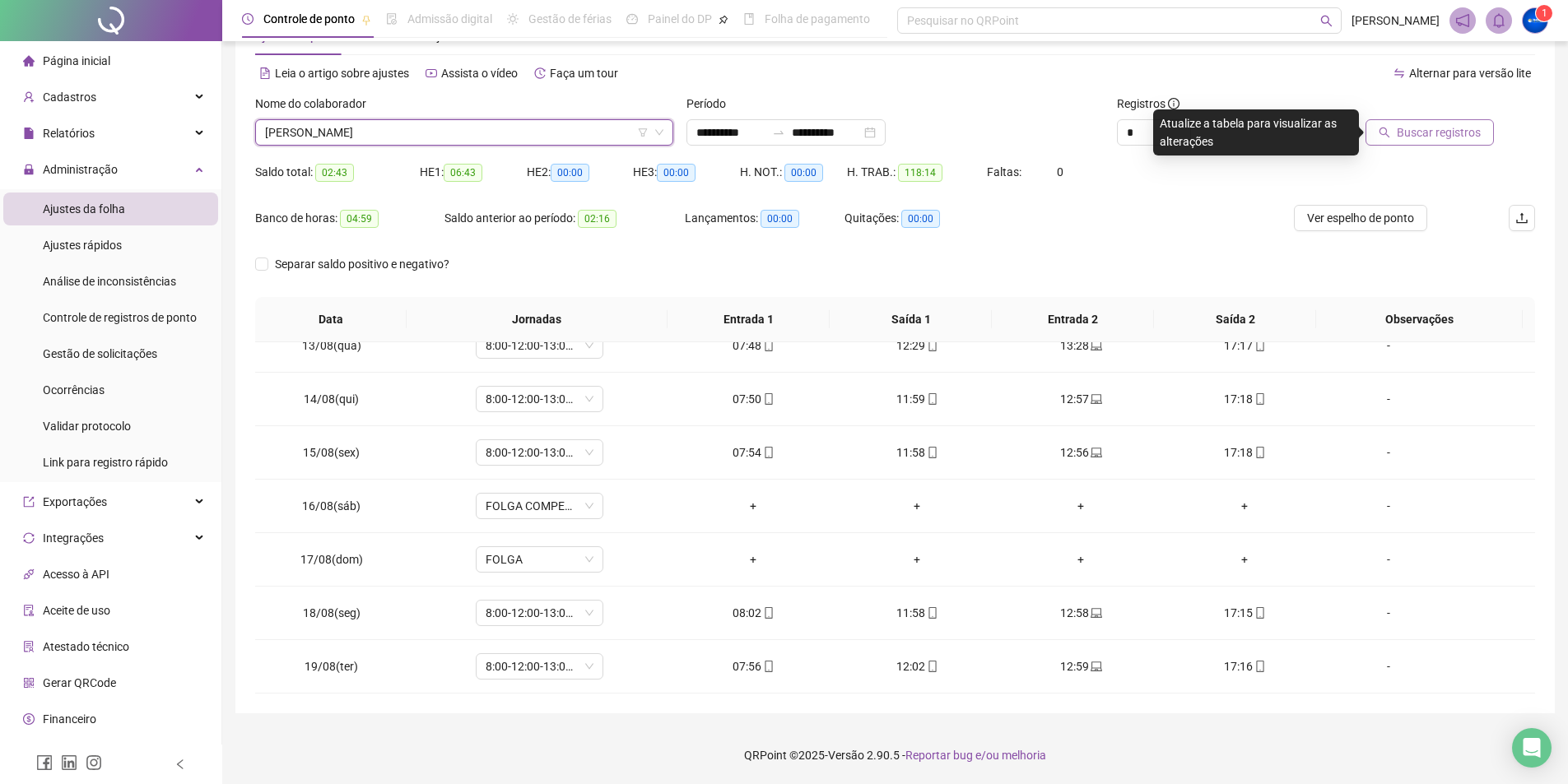
click at [1443, 137] on span "Buscar registros" at bounding box center [1438, 132] width 84 height 18
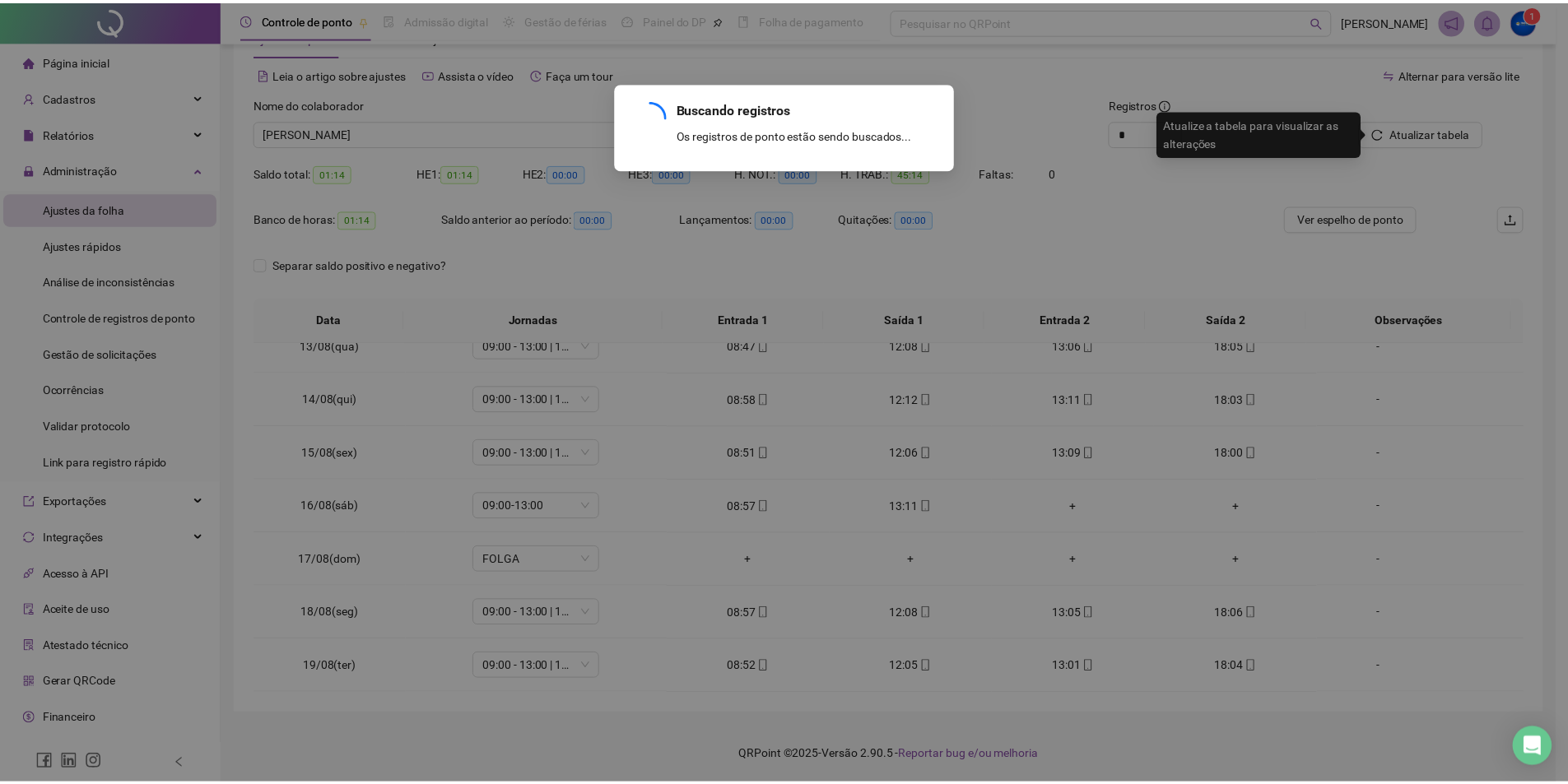
scroll to position [23, 0]
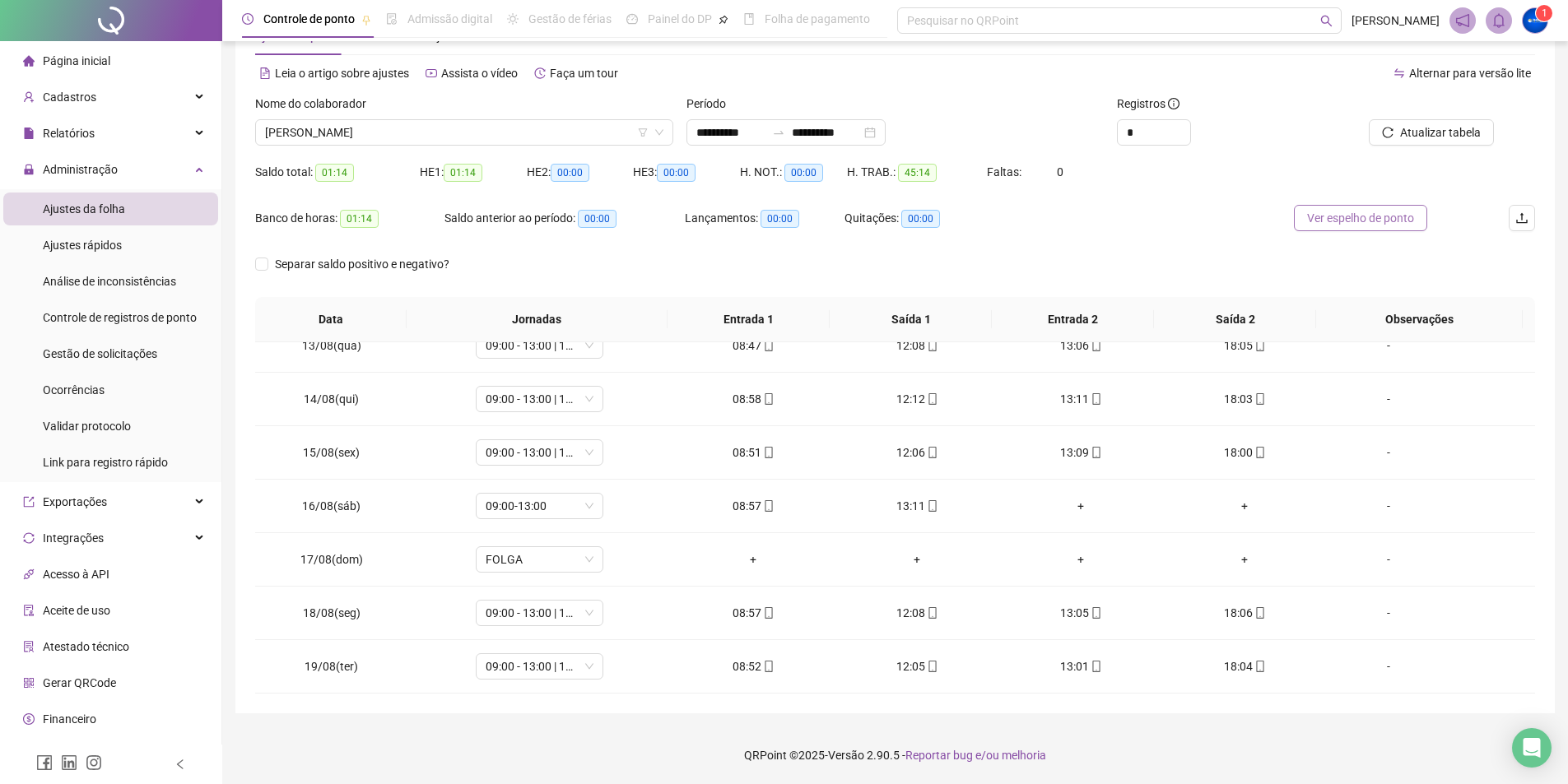
click at [1331, 211] on span "Ver espelho de ponto" at bounding box center [1360, 218] width 107 height 18
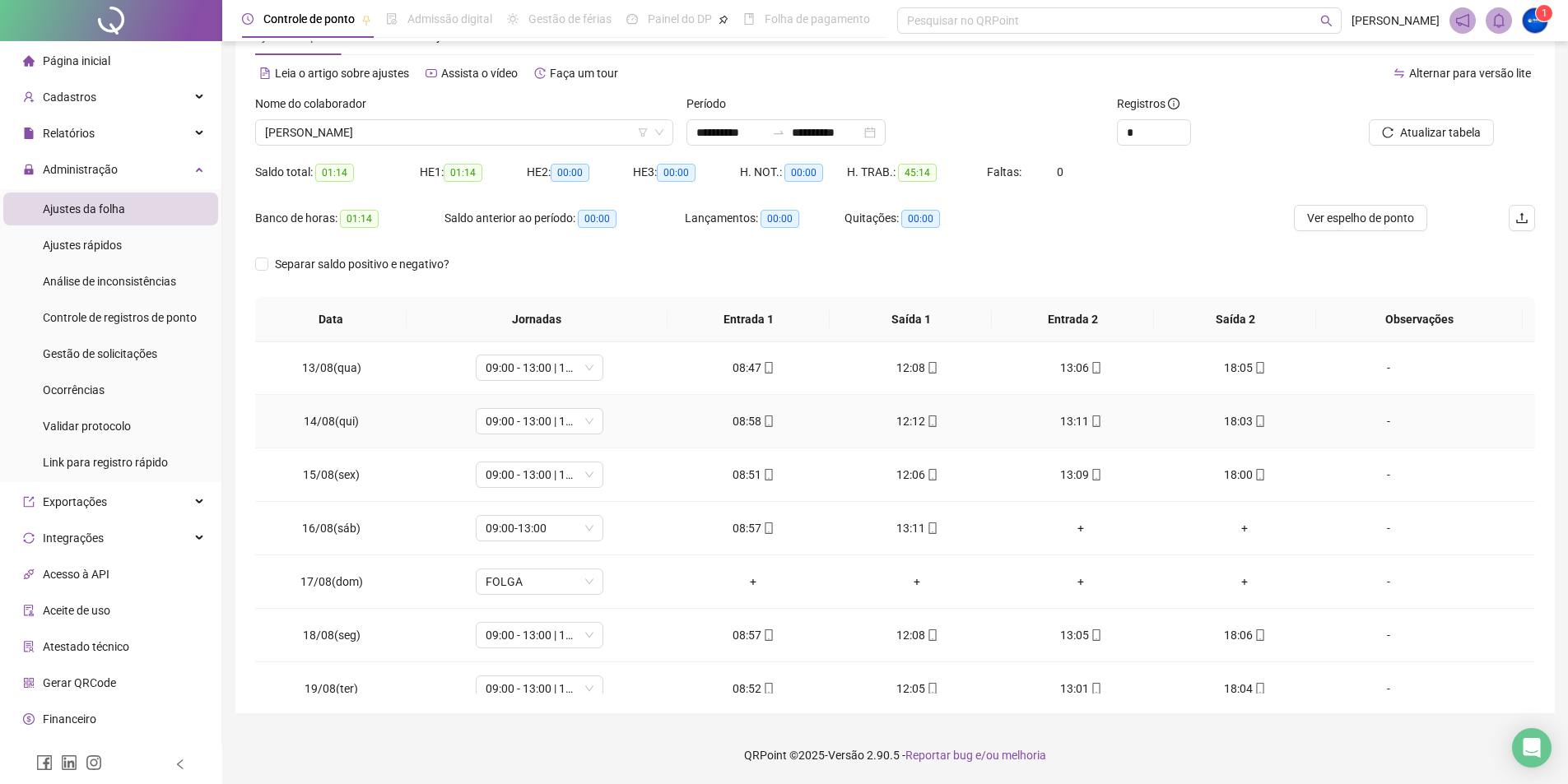
scroll to position [0, 0]
click at [353, 129] on span "[PERSON_NAME]" at bounding box center [464, 132] width 399 height 24
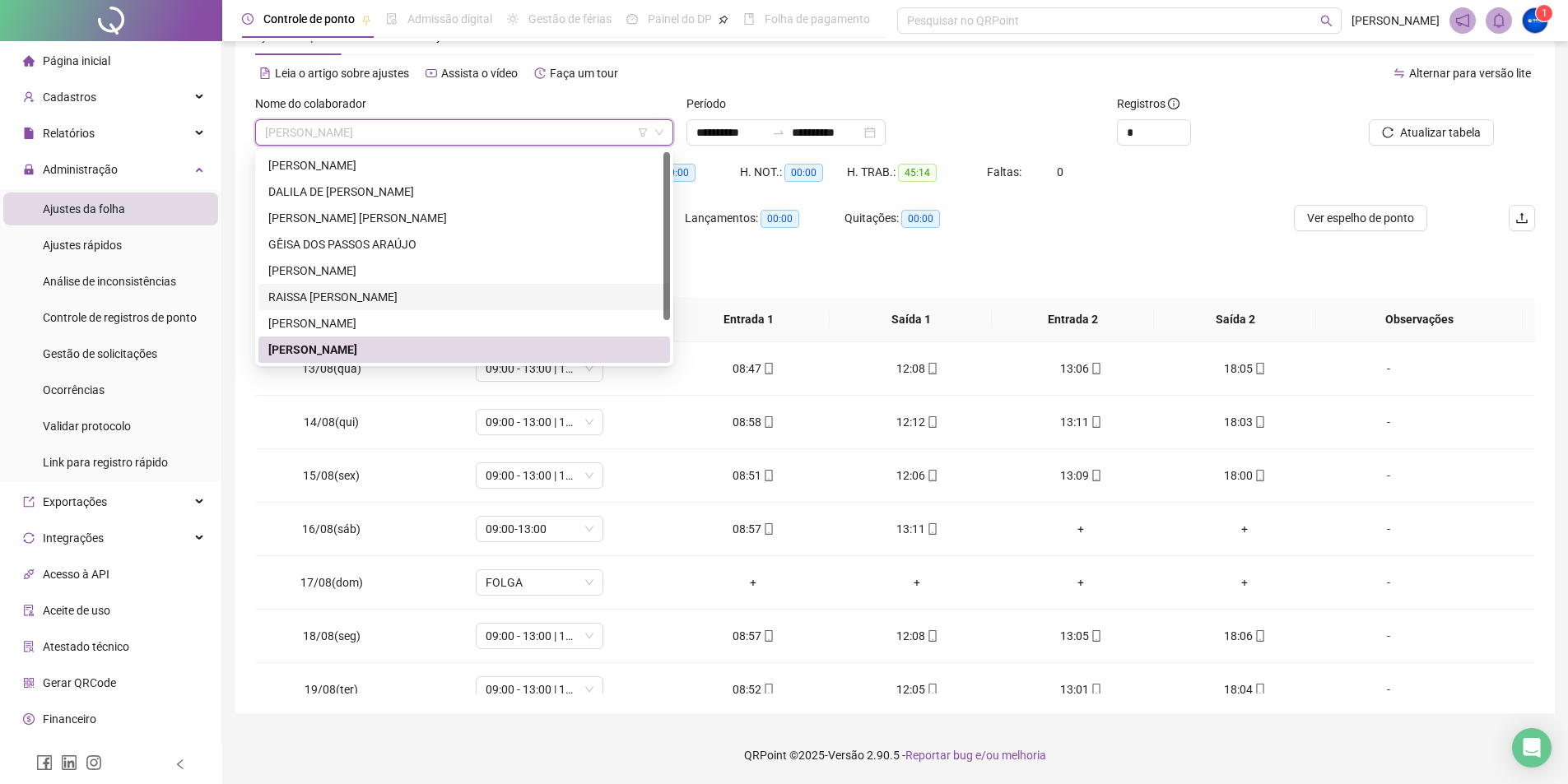
scroll to position [53, 0]
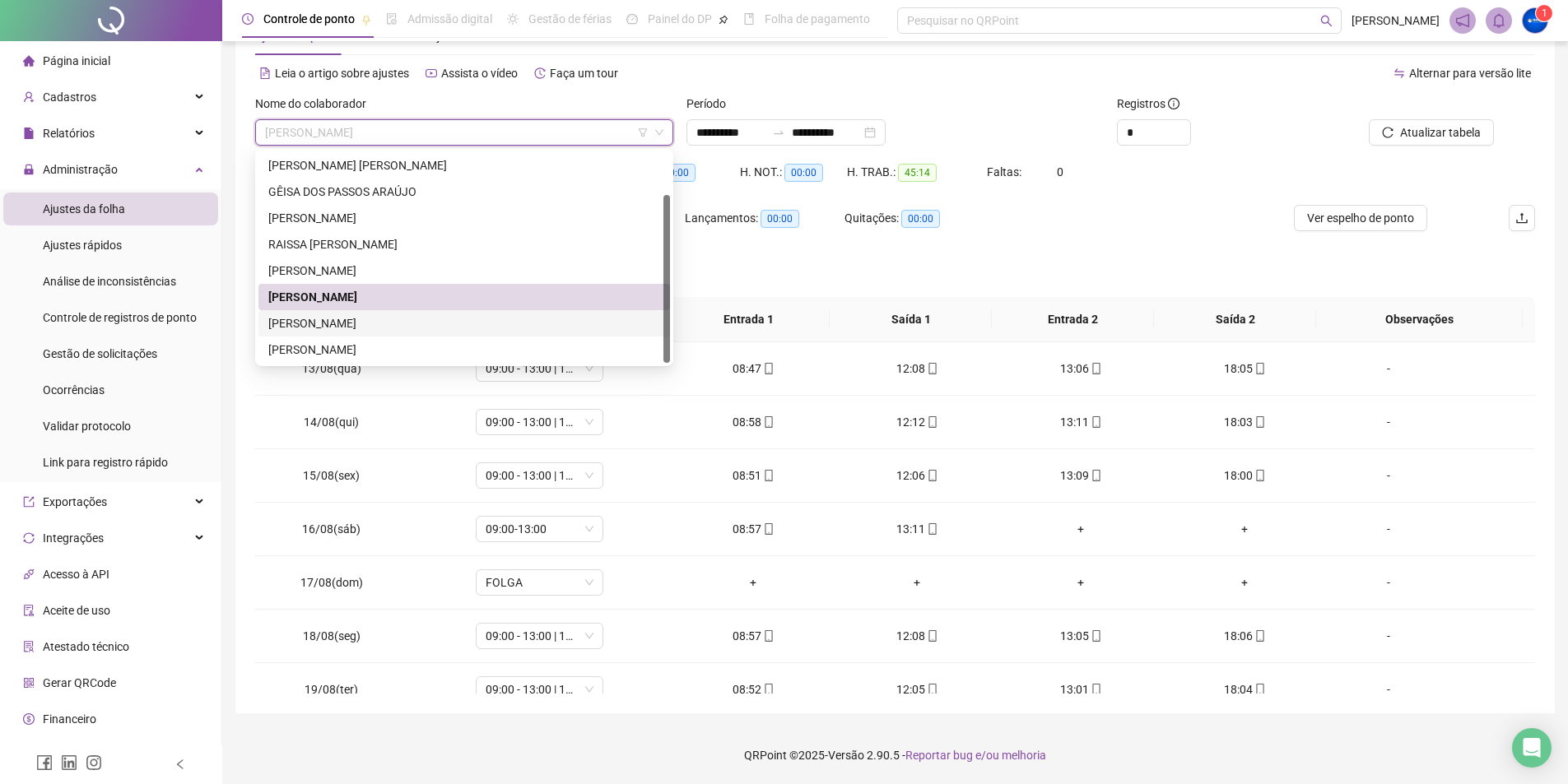
drag, startPoint x: 357, startPoint y: 321, endPoint x: 373, endPoint y: 319, distance: 16.1
click at [357, 322] on div "[PERSON_NAME]" at bounding box center [463, 323] width 391 height 18
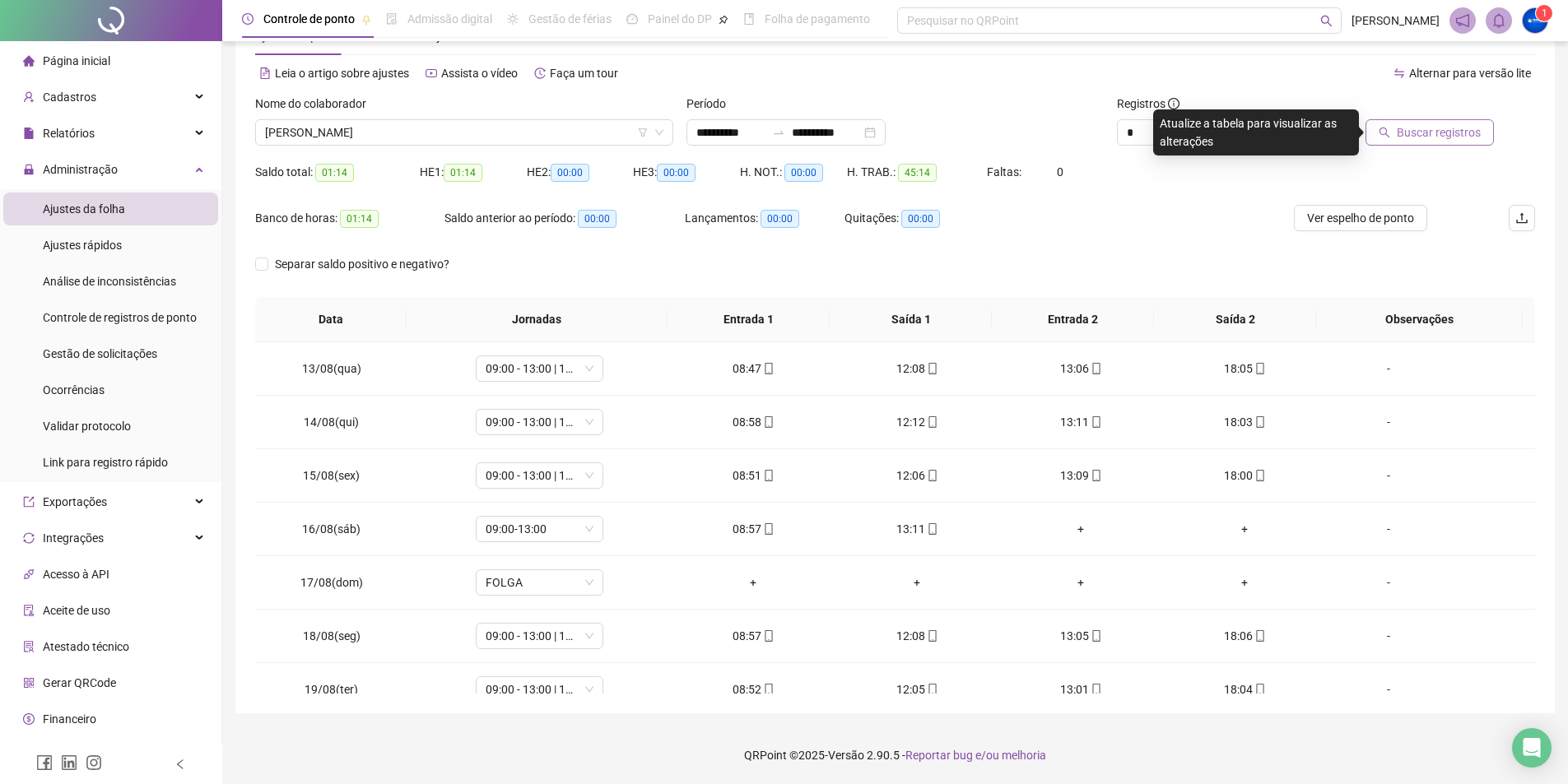
click at [1405, 132] on span "Buscar registros" at bounding box center [1438, 132] width 84 height 18
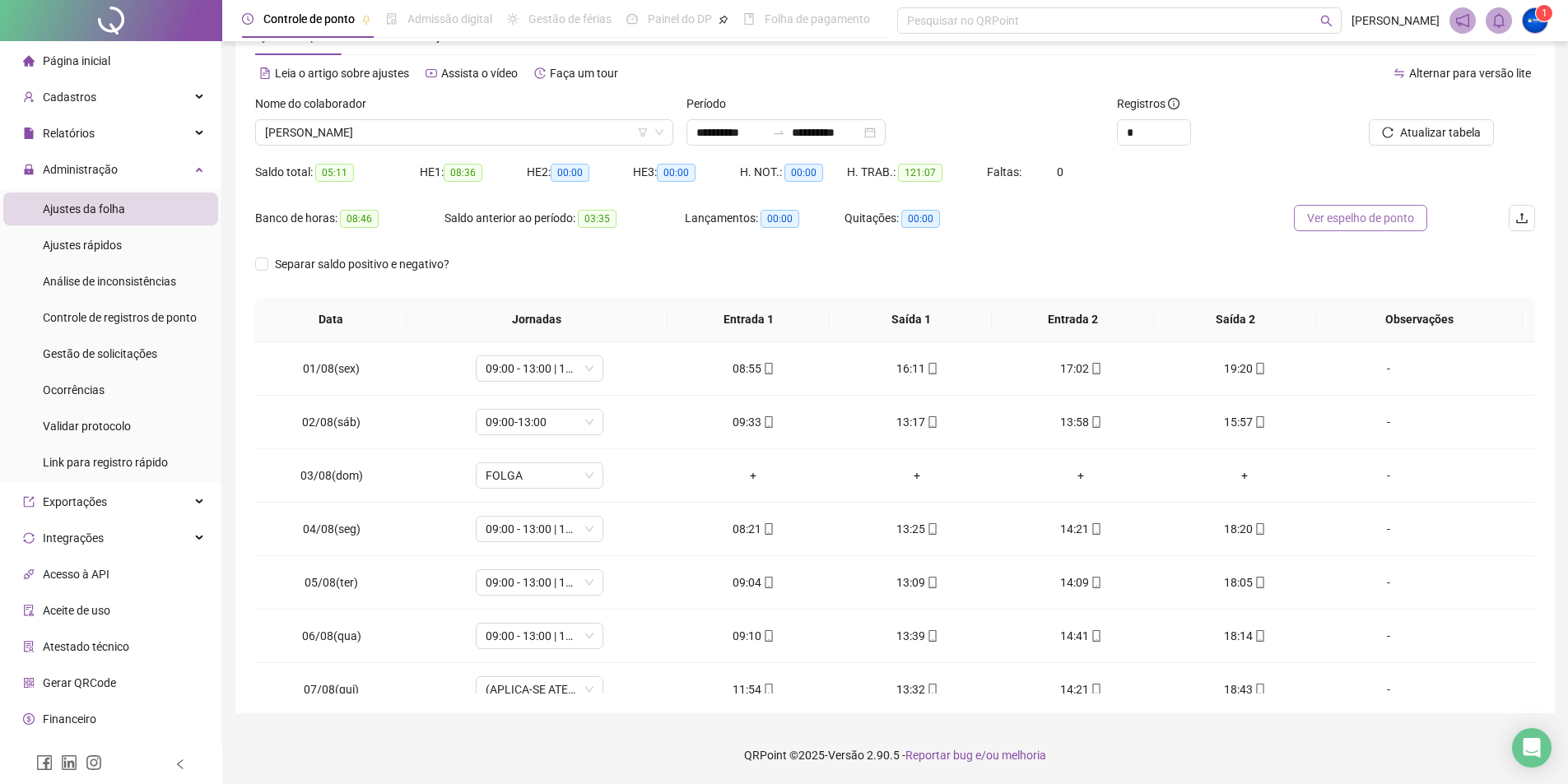
click at [1356, 210] on span "Ver espelho de ponto" at bounding box center [1360, 218] width 107 height 18
click at [322, 128] on span "[PERSON_NAME]" at bounding box center [464, 132] width 399 height 24
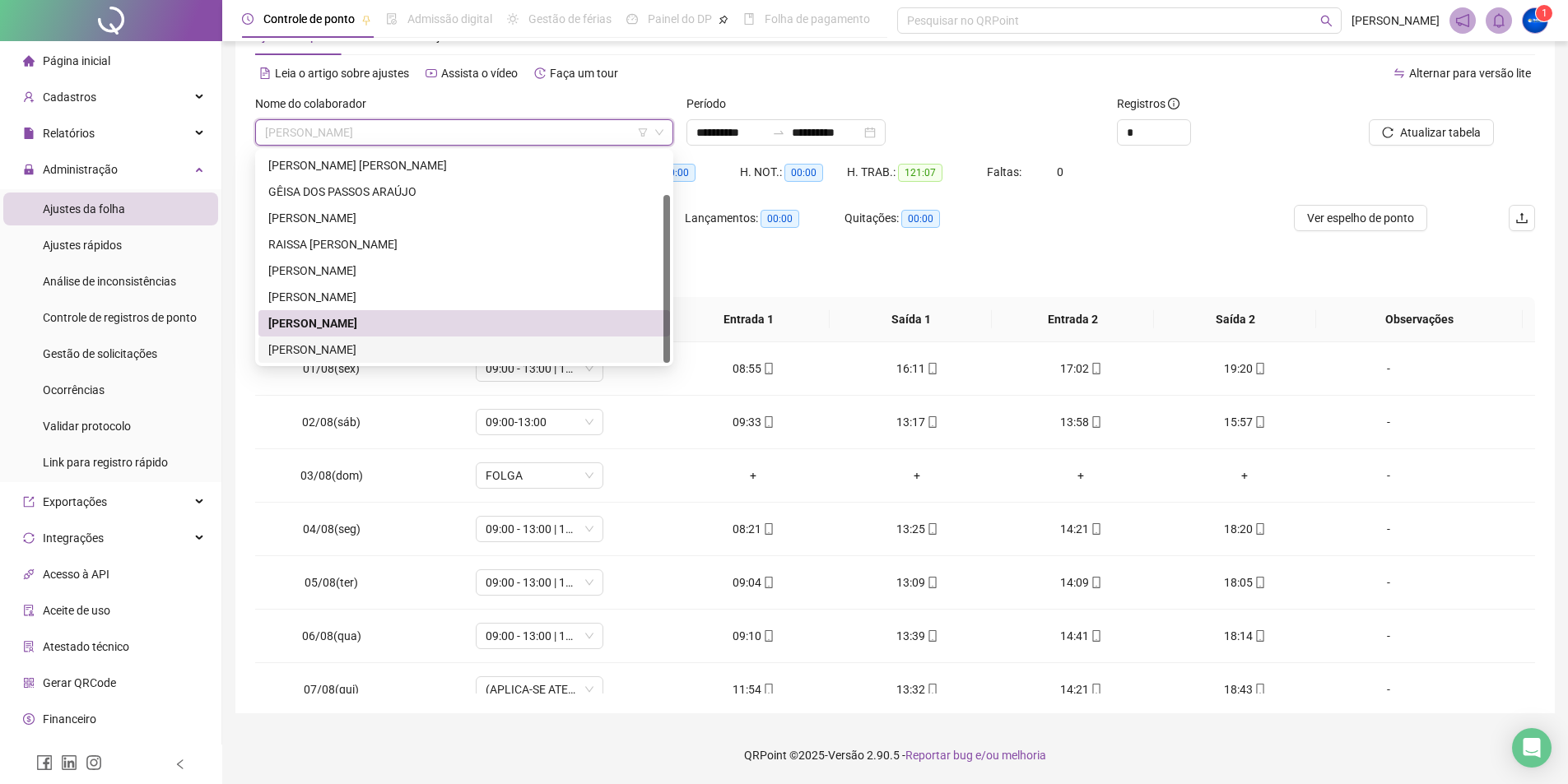
click at [344, 343] on div "[PERSON_NAME]" at bounding box center [463, 349] width 391 height 18
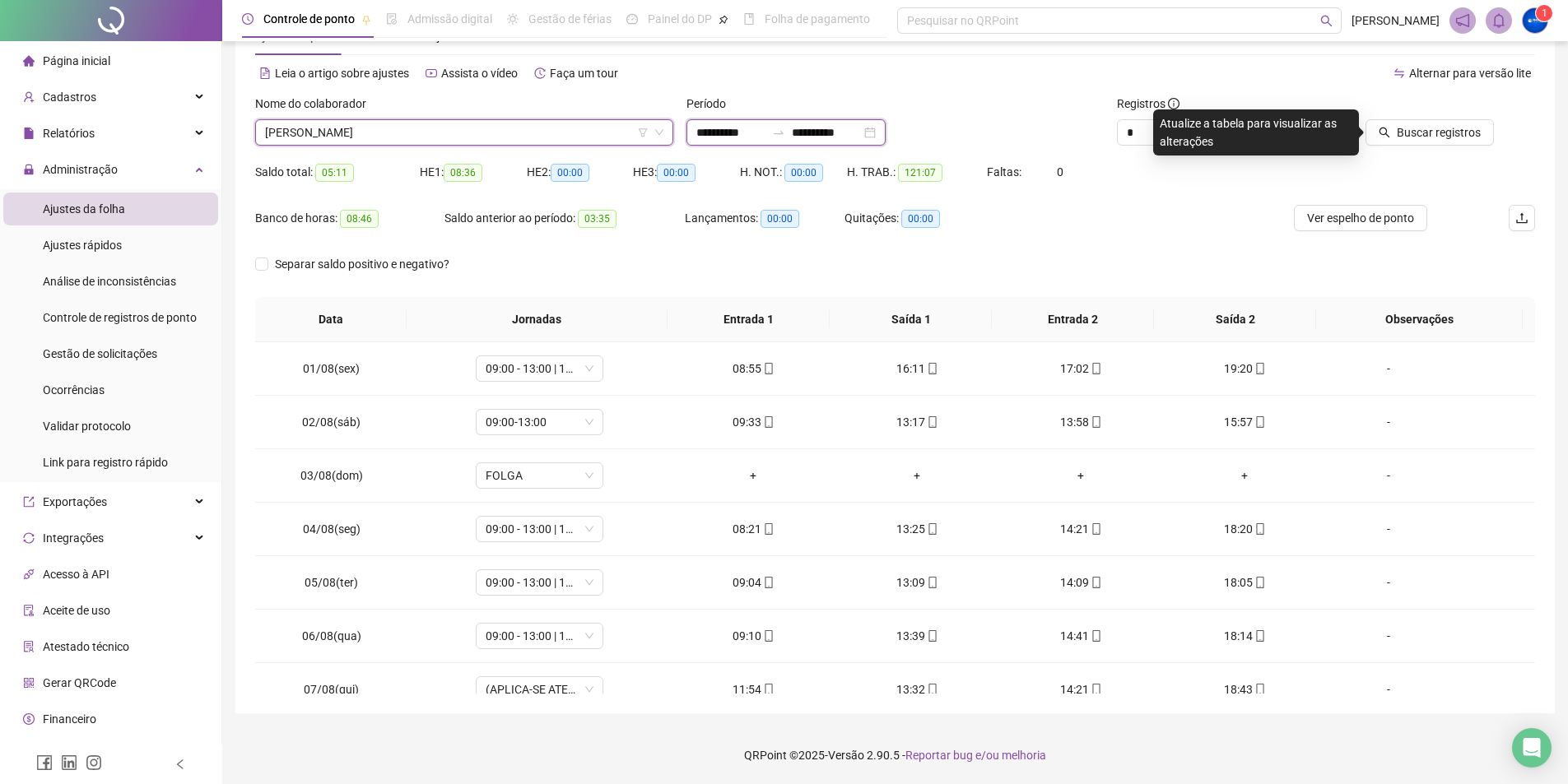
click at [823, 125] on input "**********" at bounding box center [826, 132] width 69 height 18
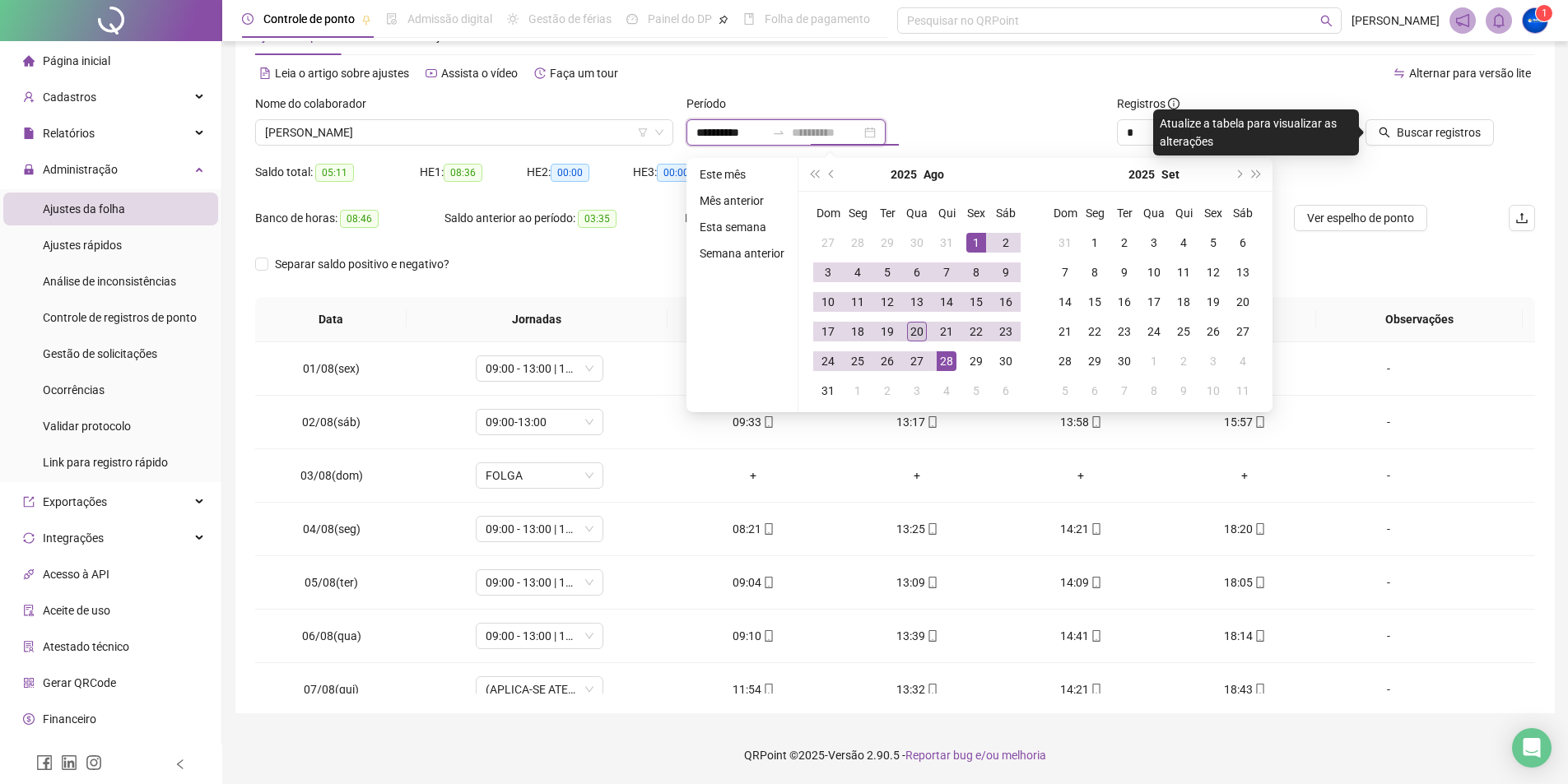
type input "**********"
click at [913, 322] on div "20" at bounding box center [917, 331] width 20 height 20
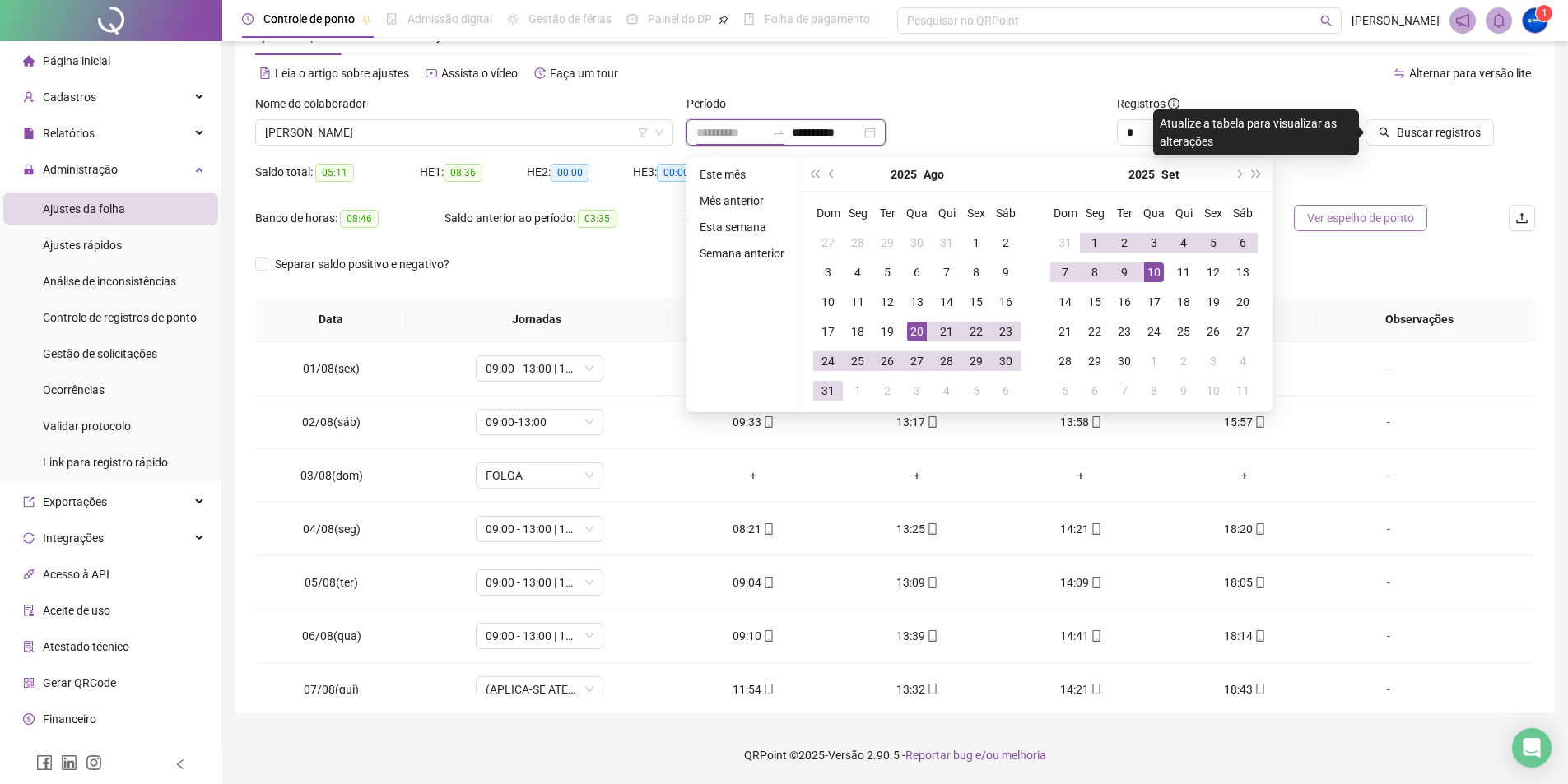
type input "**********"
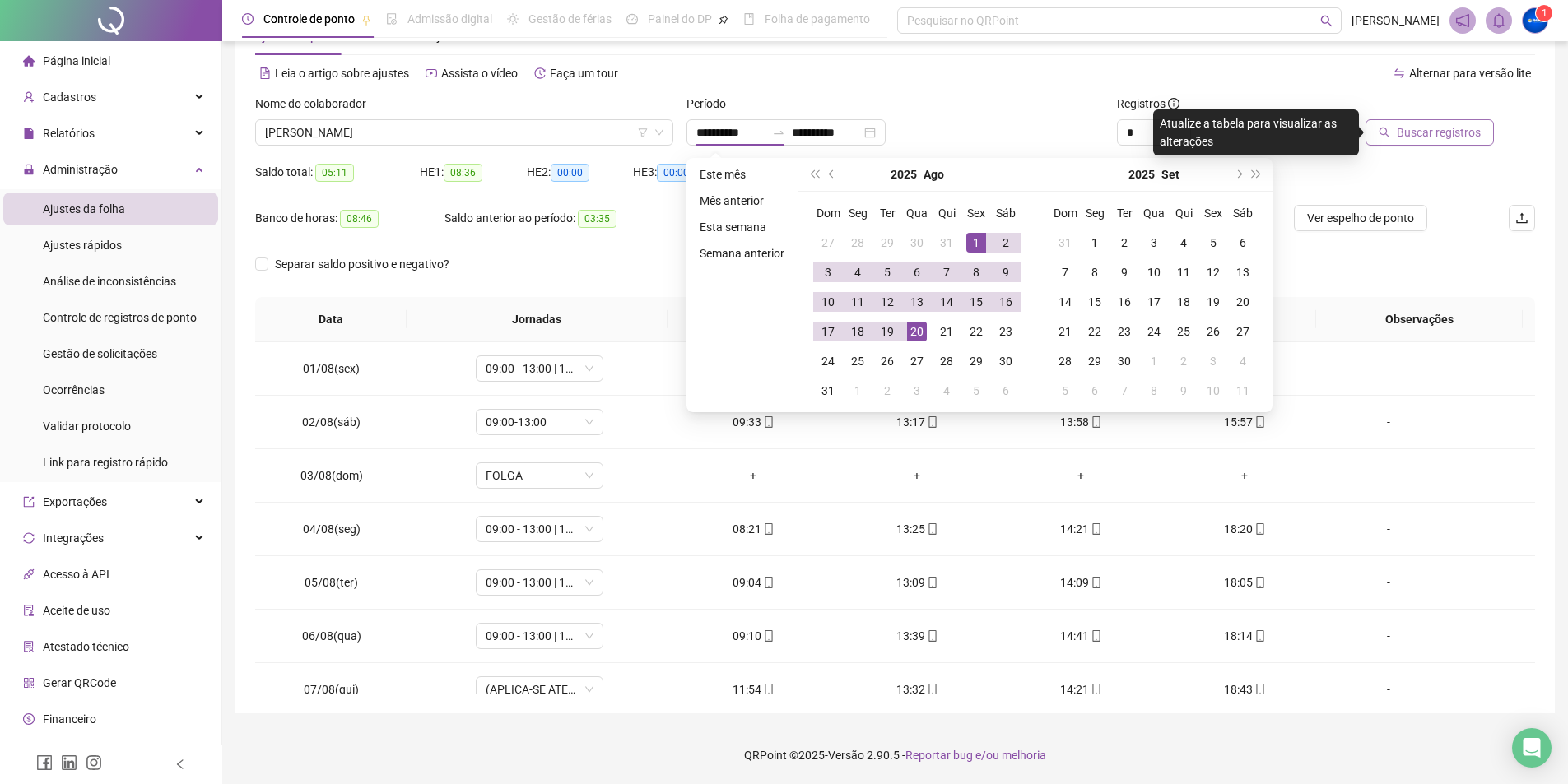
click at [1372, 138] on button "Buscar registros" at bounding box center [1429, 132] width 128 height 26
